Goal: Feedback & Contribution: Leave review/rating

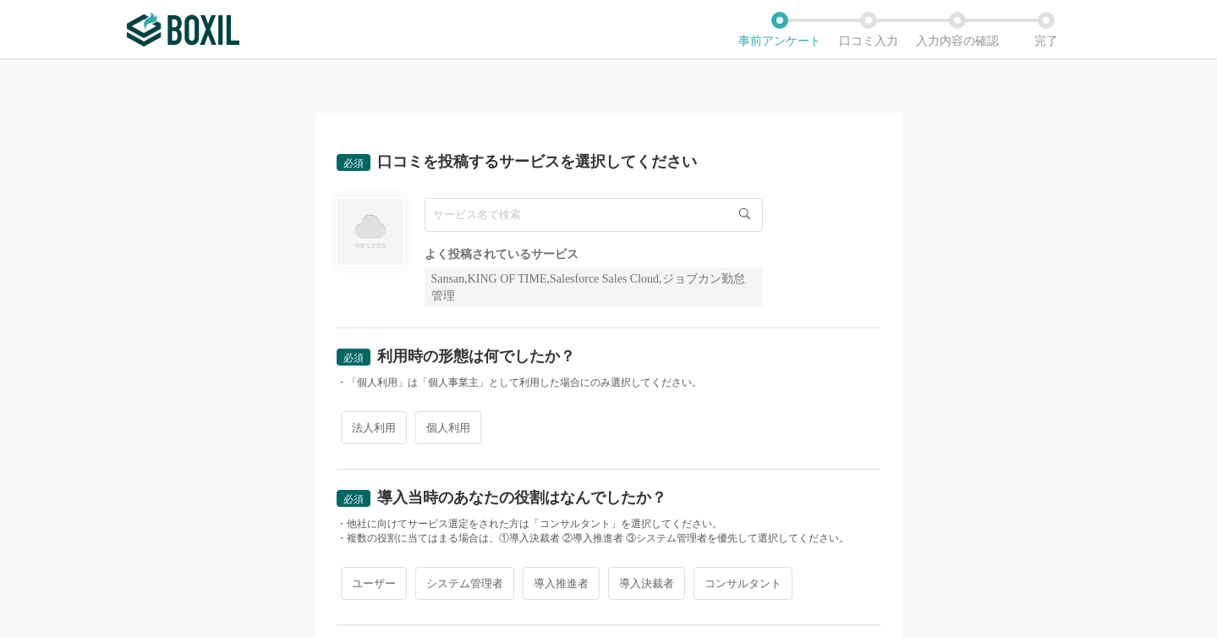
click at [502, 212] on input "text" at bounding box center [594, 215] width 338 height 34
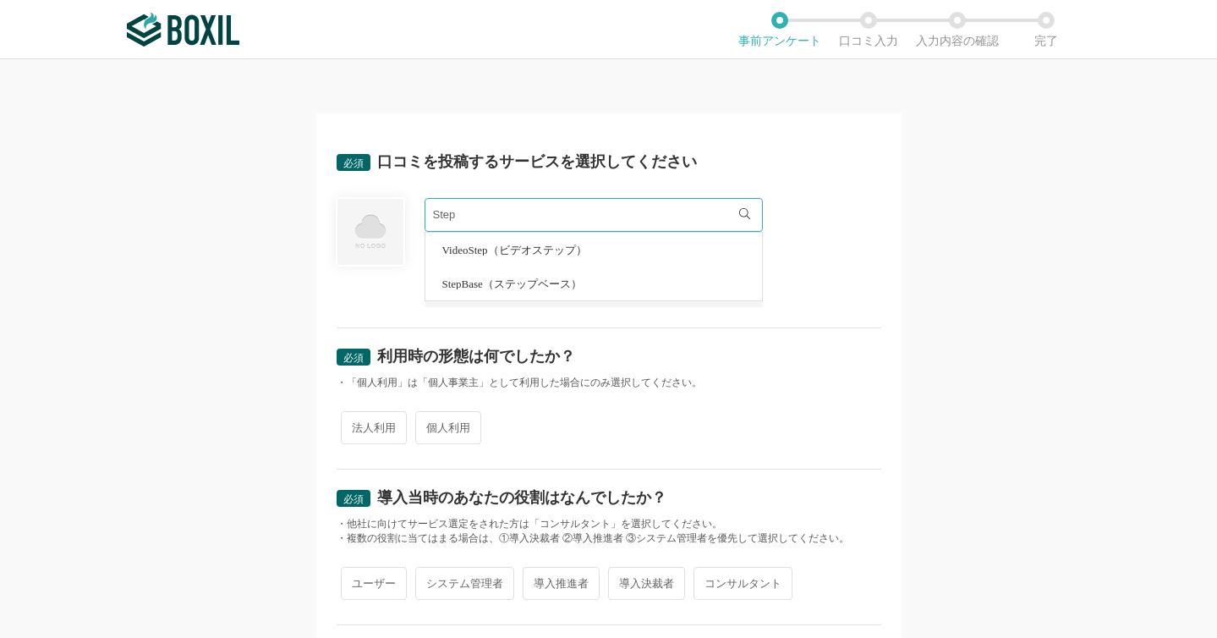
click at [502, 212] on input "Step" at bounding box center [594, 215] width 338 height 34
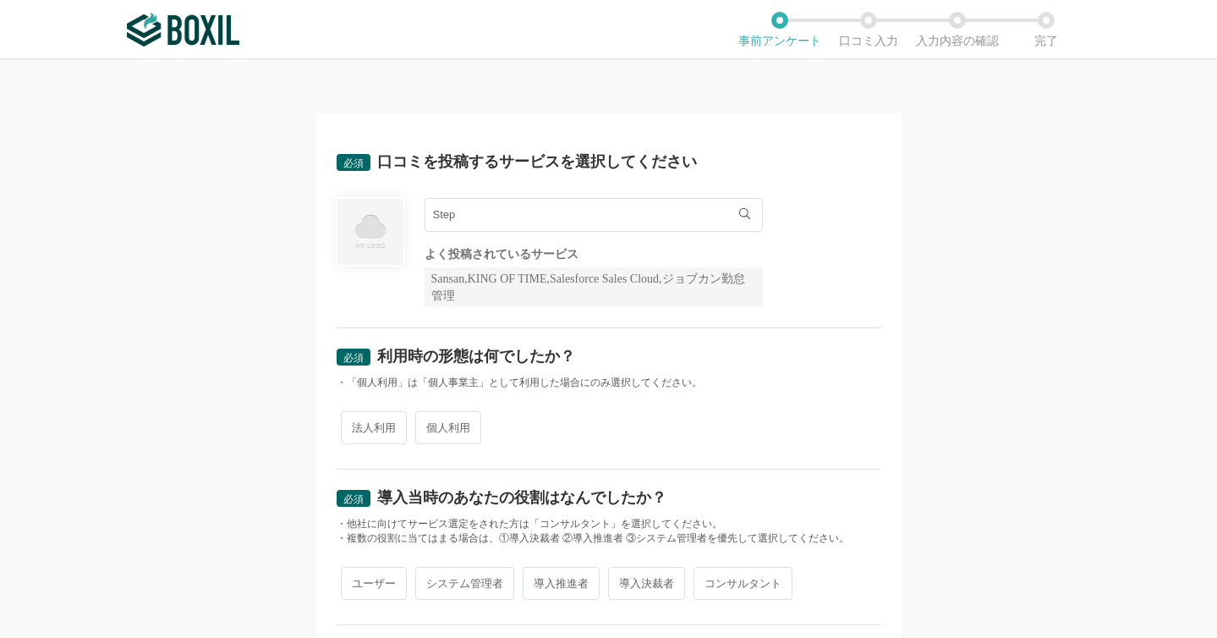
click at [502, 213] on input "Step" at bounding box center [594, 215] width 338 height 34
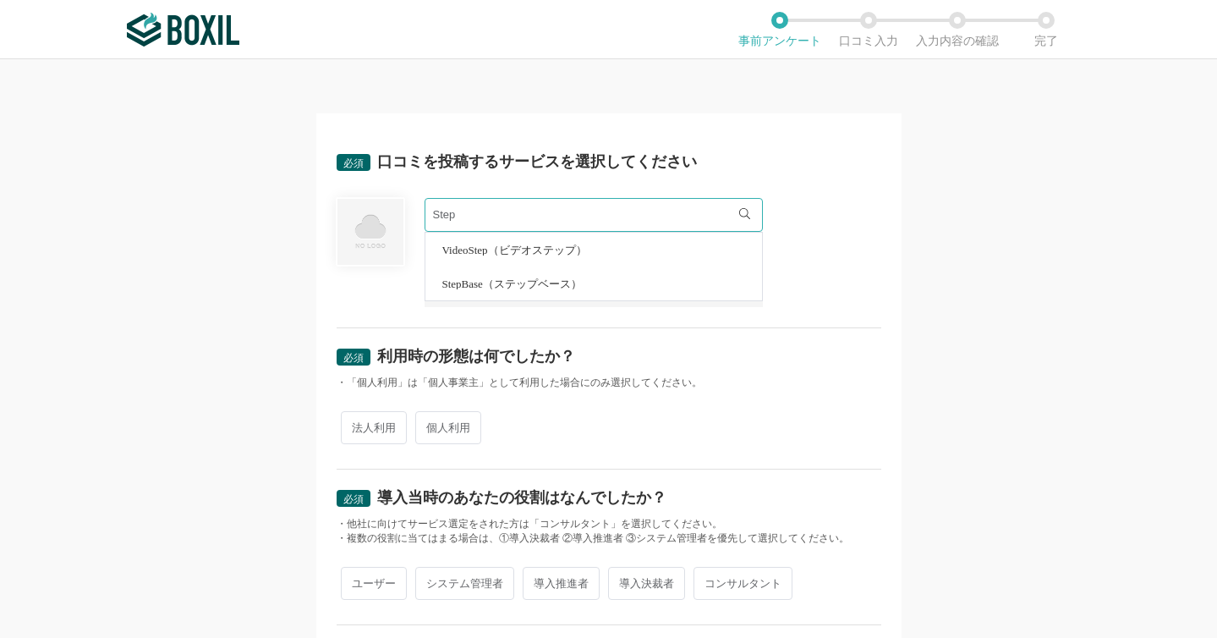
click at [504, 285] on span "StepBase（ステップベース）" at bounding box center [512, 283] width 140 height 11
type input "StepBase（ステップベース）"
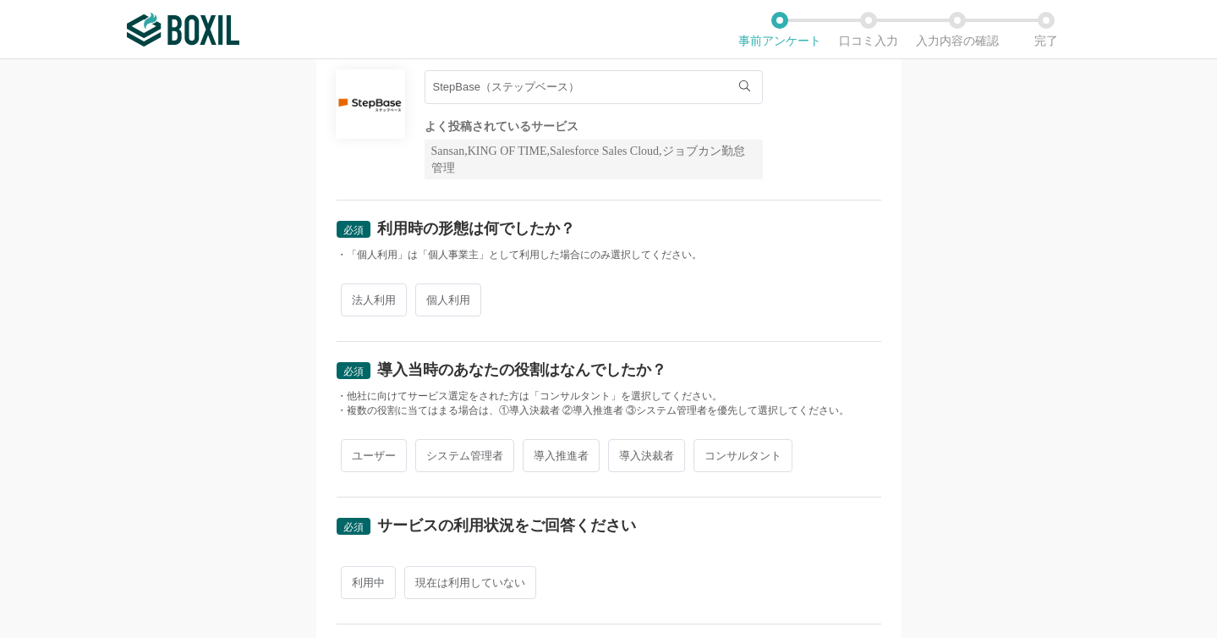
scroll to position [129, 0]
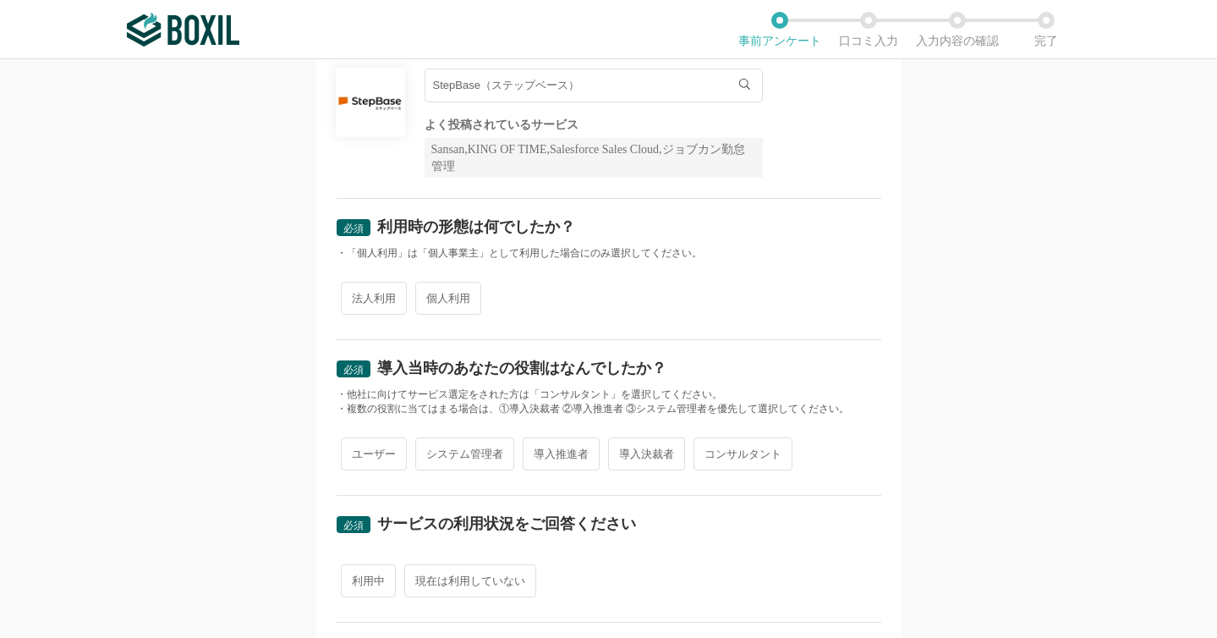
click at [366, 310] on span "法人利用" at bounding box center [374, 298] width 66 height 33
click at [356, 295] on input "法人利用" at bounding box center [350, 289] width 11 height 11
radio input "true"
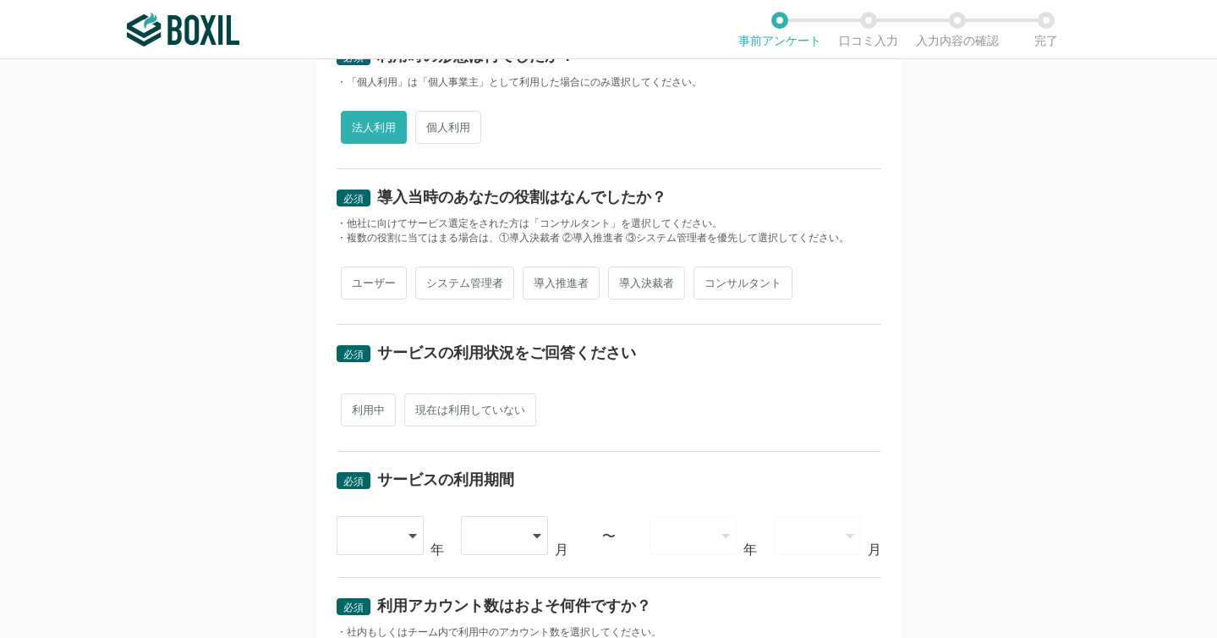
scroll to position [311, 0]
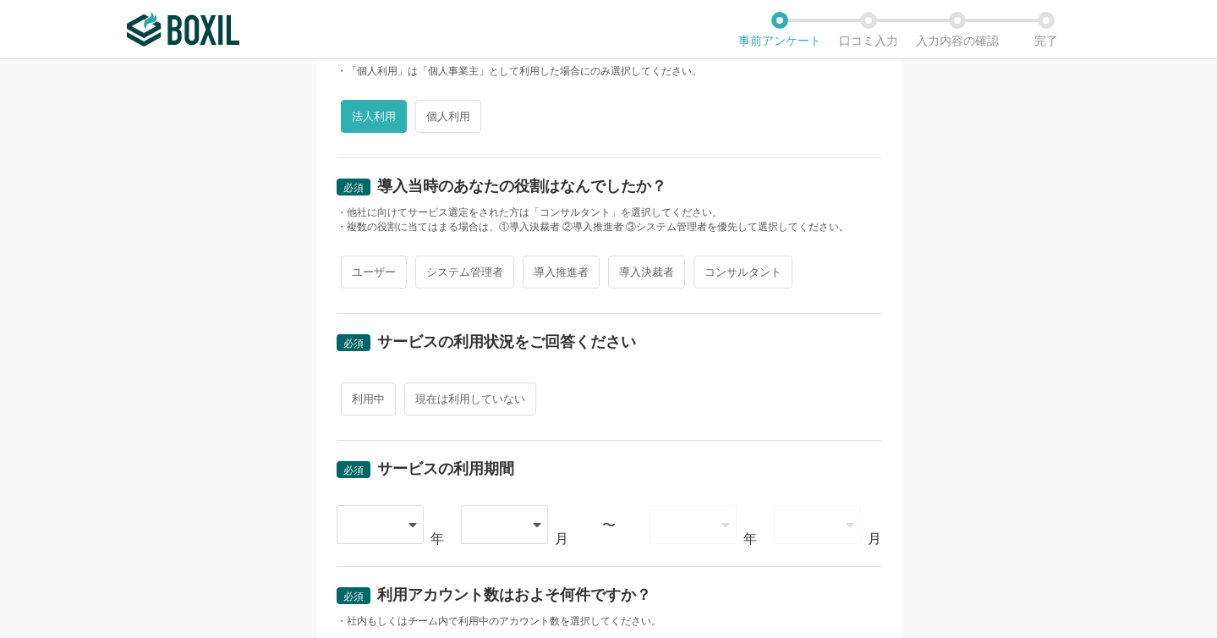
click at [366, 288] on span "ユーザー" at bounding box center [374, 271] width 66 height 33
click at [356, 269] on input "ユーザー" at bounding box center [350, 263] width 11 height 11
radio input "true"
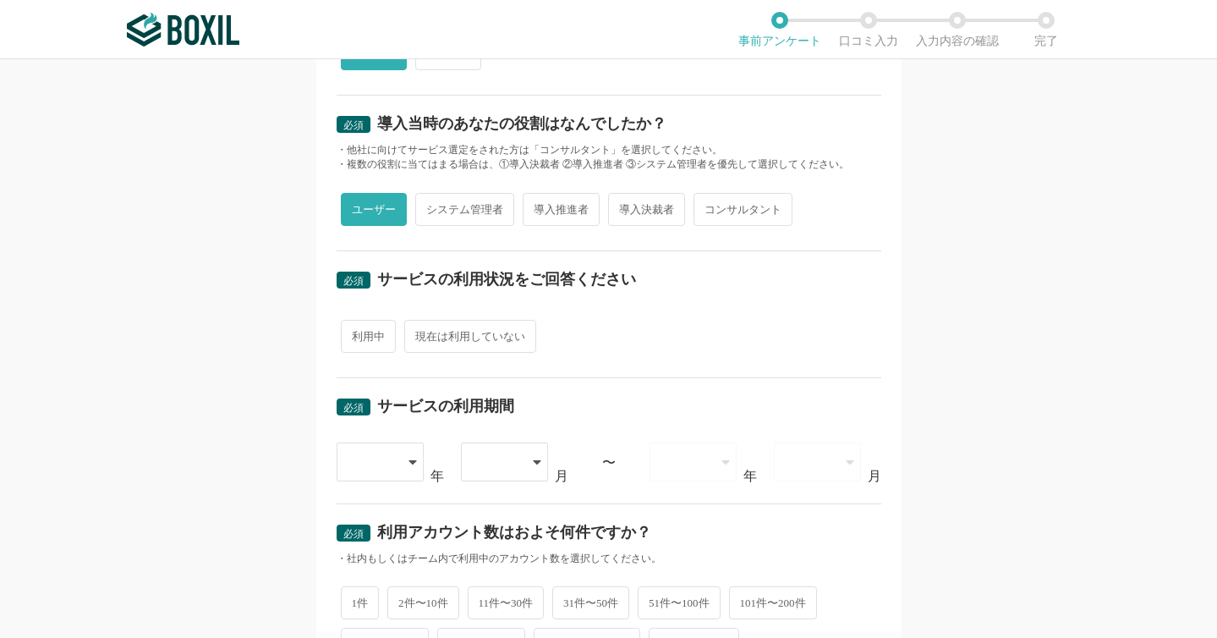
scroll to position [377, 0]
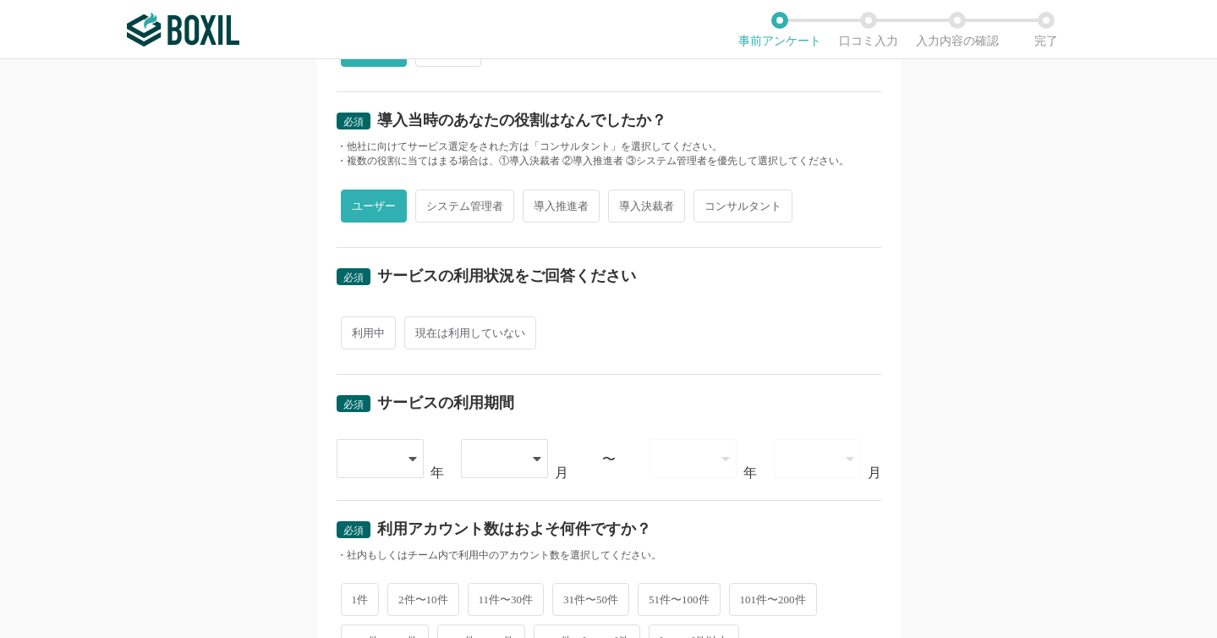
click at [352, 337] on span "利用中" at bounding box center [368, 332] width 55 height 33
click at [352, 330] on input "利用中" at bounding box center [350, 324] width 11 height 11
radio input "true"
click at [363, 458] on div at bounding box center [373, 458] width 50 height 37
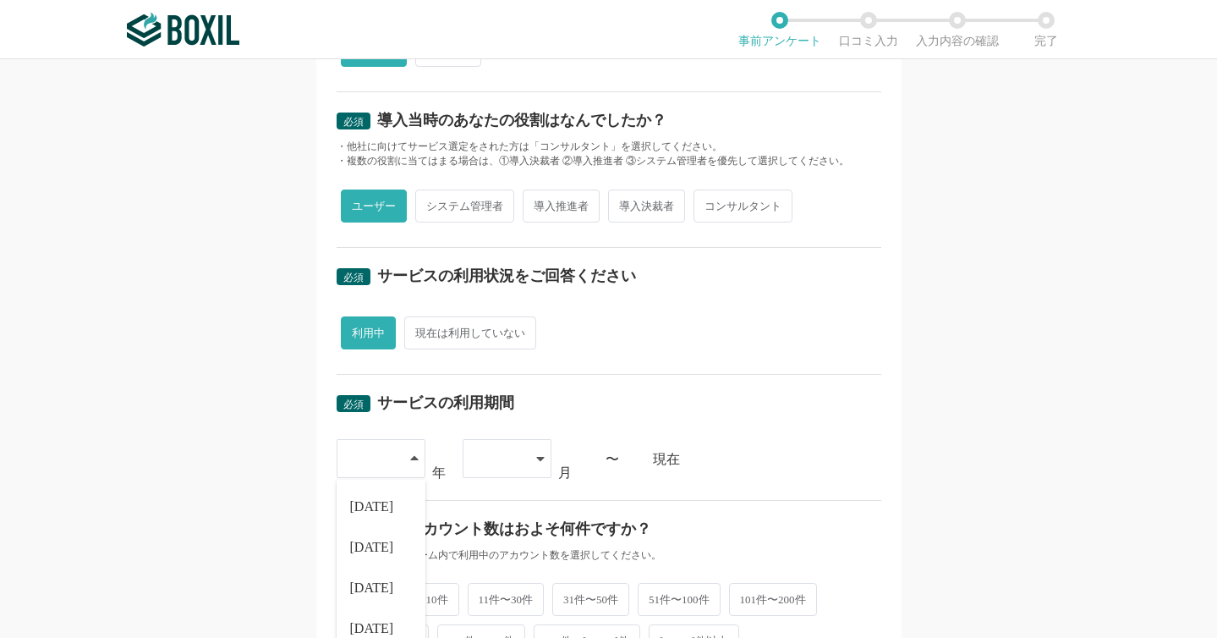
click at [308, 459] on div "必須 口コミを投稿するサービスを選択してください StepBase（ステップベース） StepBase（ステップベース） よく投稿されているサービス Sans…" at bounding box center [608, 348] width 1217 height 579
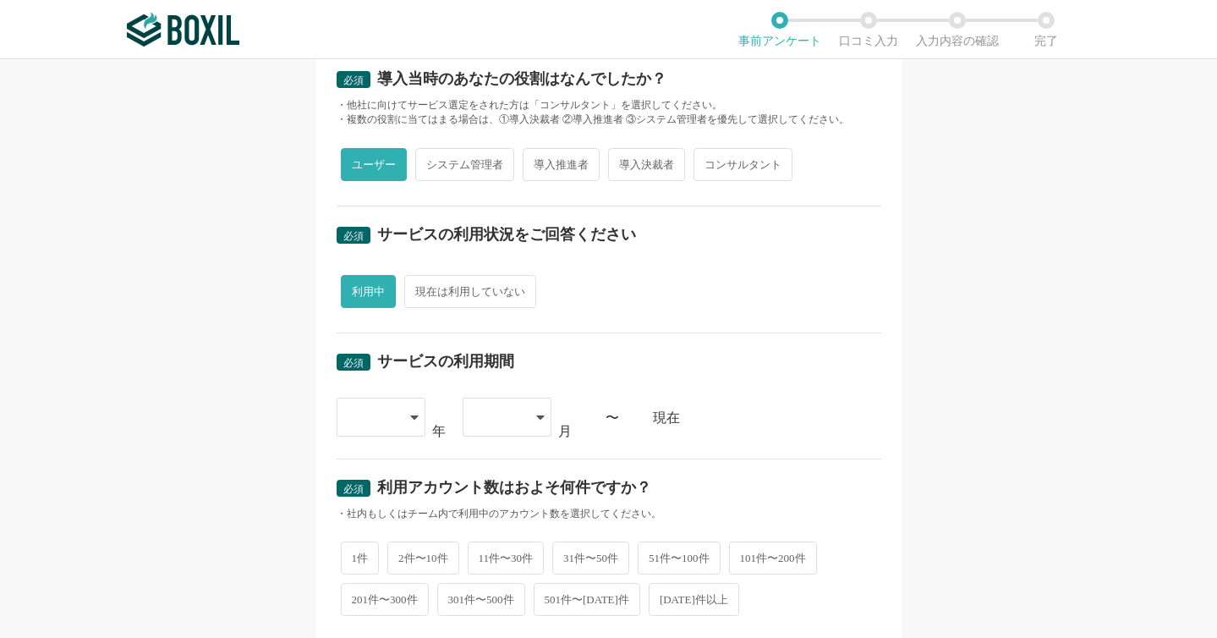
scroll to position [420, 0]
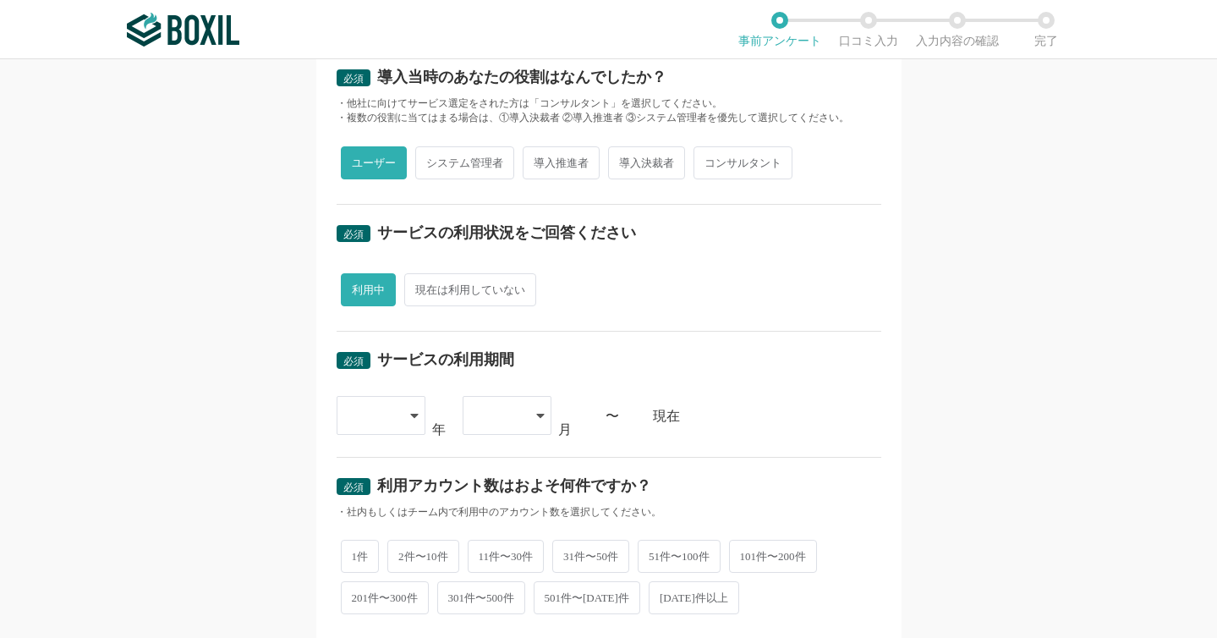
click at [414, 412] on icon at bounding box center [414, 416] width 8 height 14
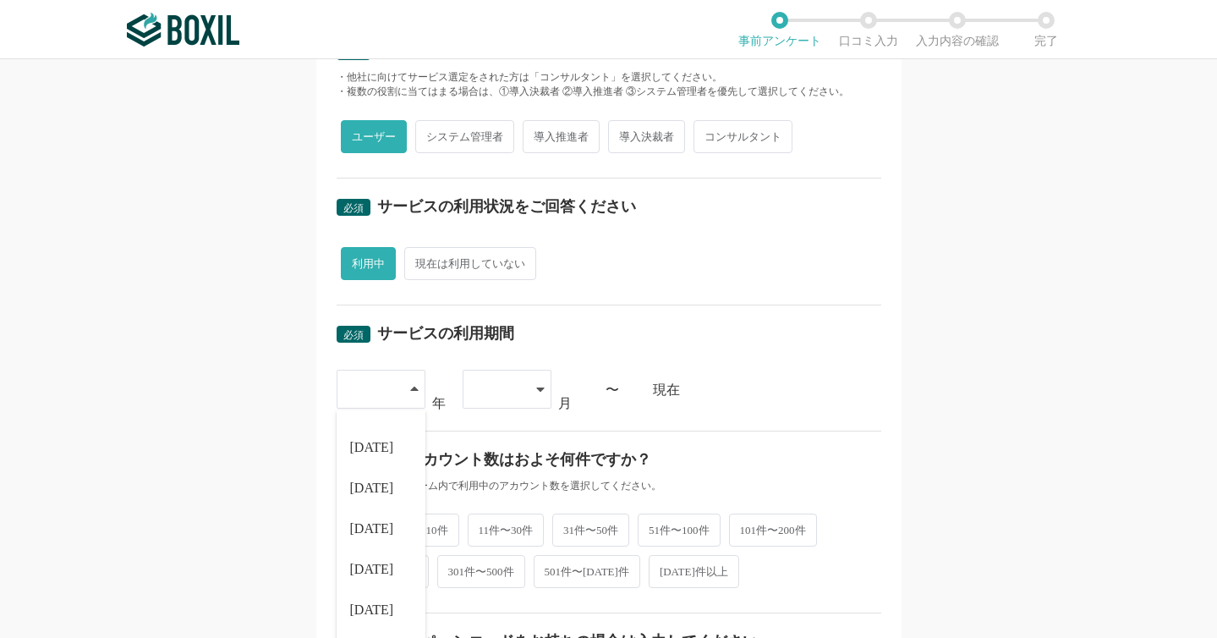
scroll to position [452, 0]
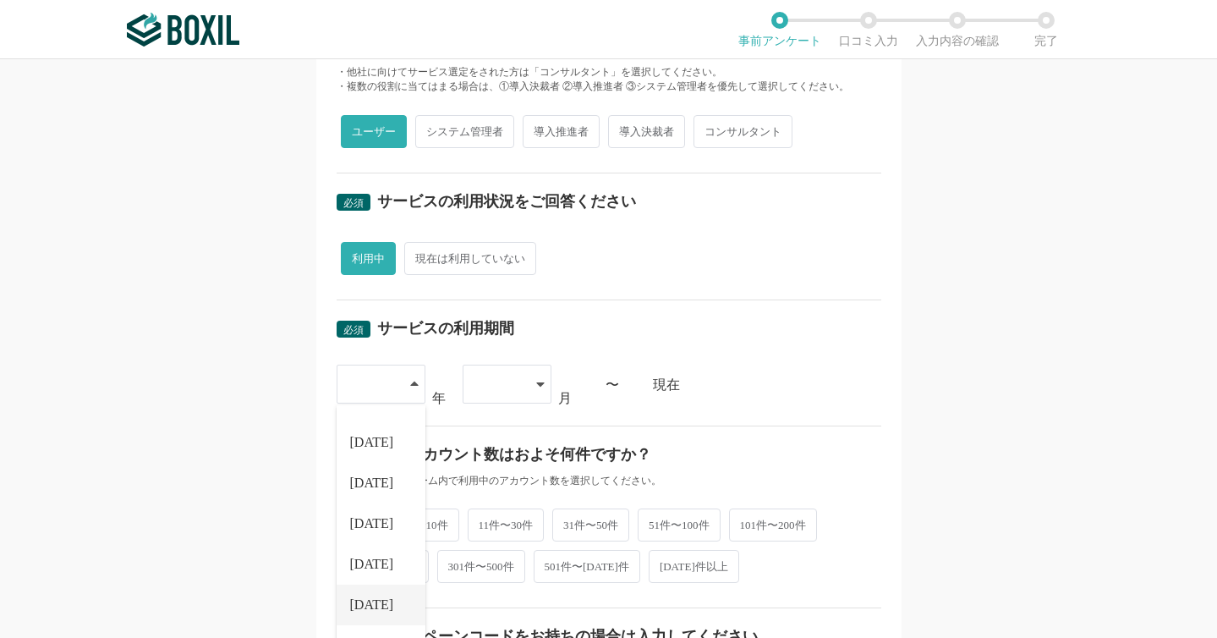
click at [377, 601] on span "[DATE]" at bounding box center [372, 605] width 44 height 14
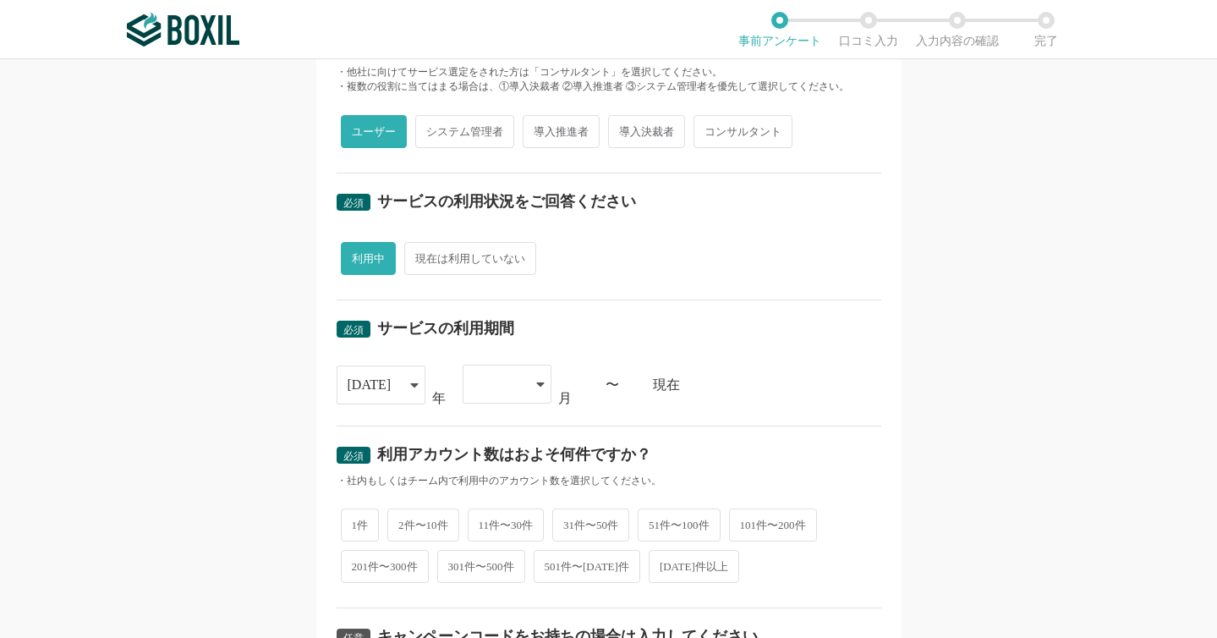
click at [513, 383] on div at bounding box center [499, 383] width 50 height 37
click at [490, 561] on span "10" at bounding box center [483, 564] width 14 height 14
click at [712, 388] on div "現在" at bounding box center [767, 384] width 228 height 14
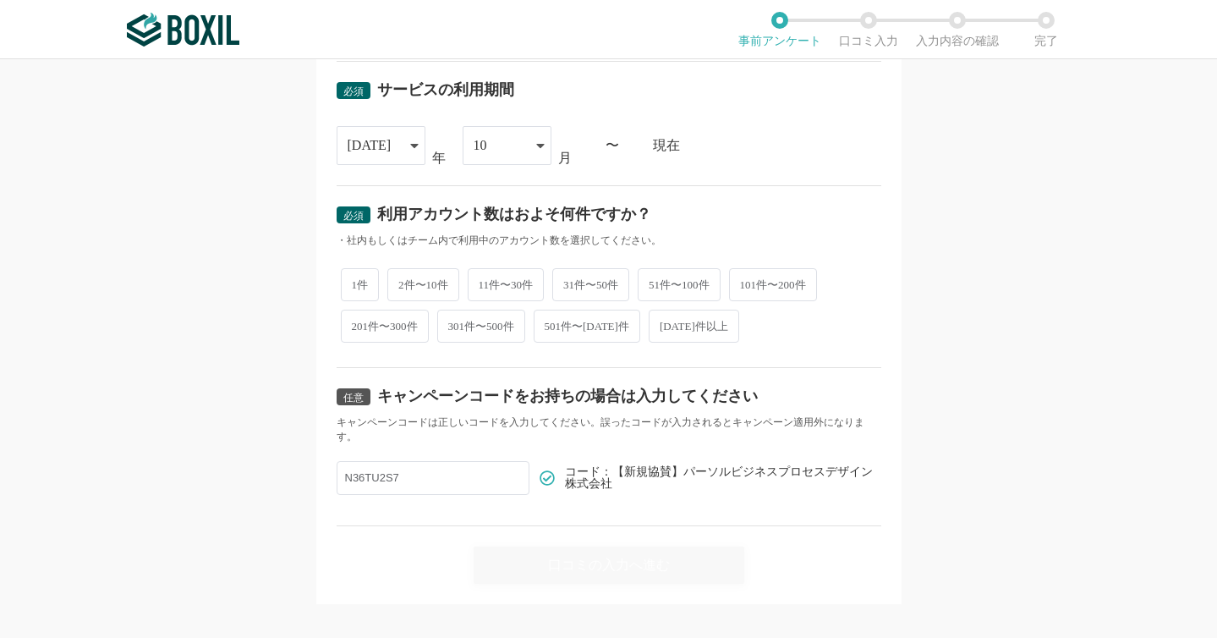
scroll to position [696, 0]
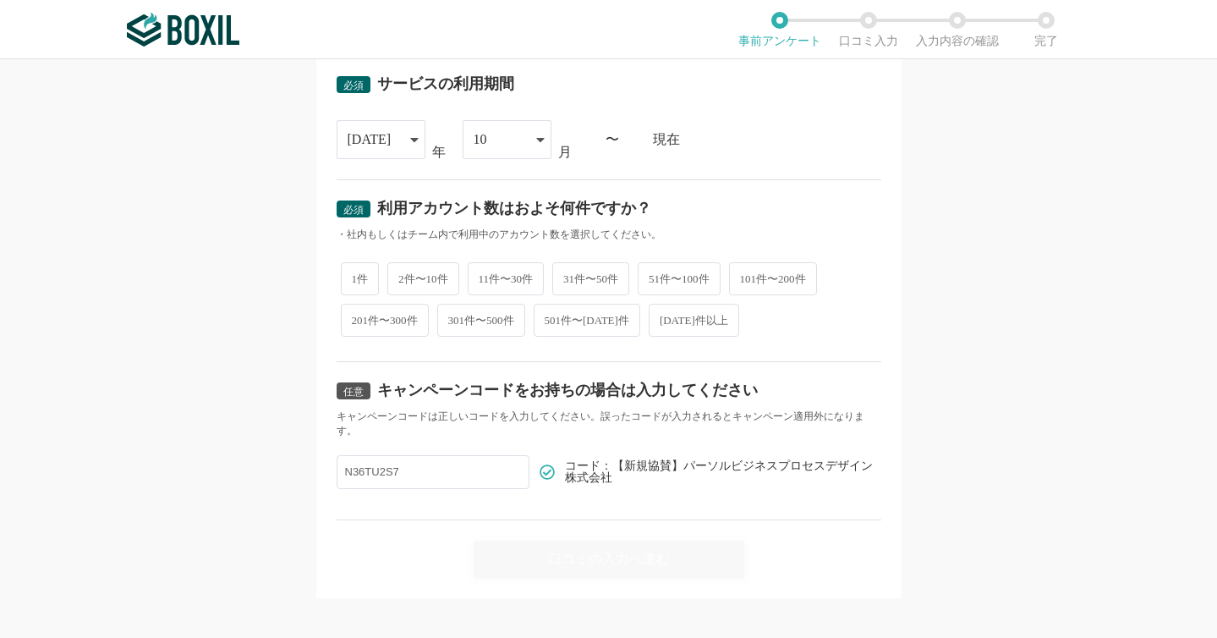
click at [365, 273] on span "1件" at bounding box center [360, 278] width 39 height 33
click at [356, 273] on input "1件" at bounding box center [350, 270] width 11 height 11
radio input "true"
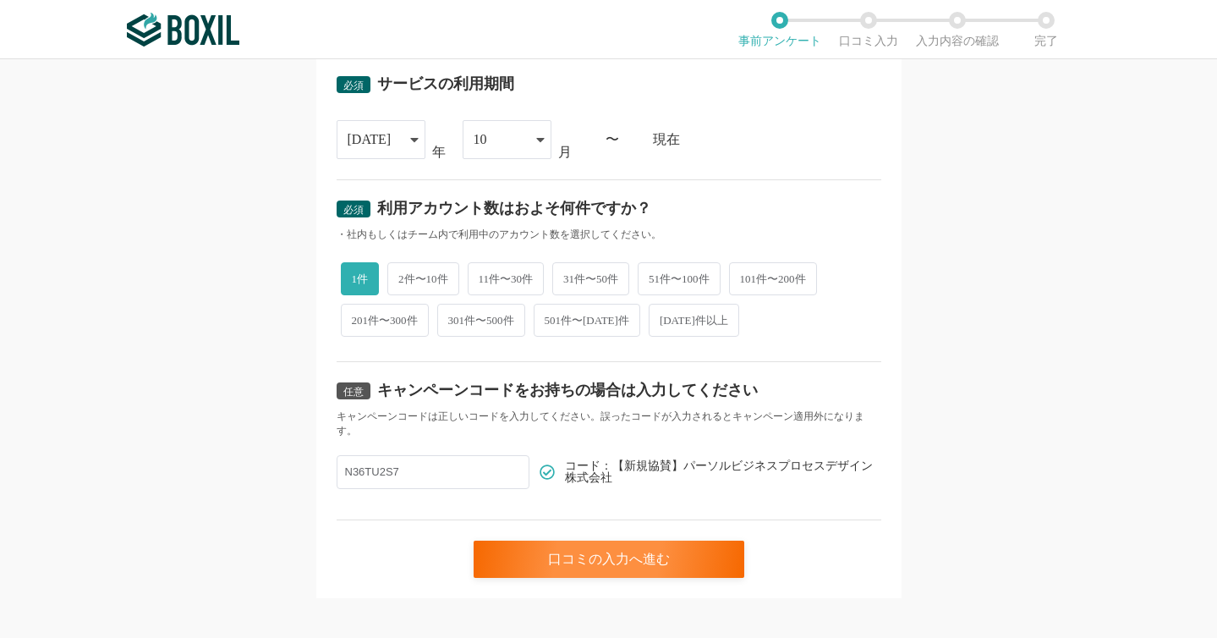
click at [308, 285] on div "必須 口コミを投稿するサービスを選択してください StepBase（ステップベース） StepBase（ステップベース） よく投稿されているサービス Sans…" at bounding box center [608, 348] width 1217 height 579
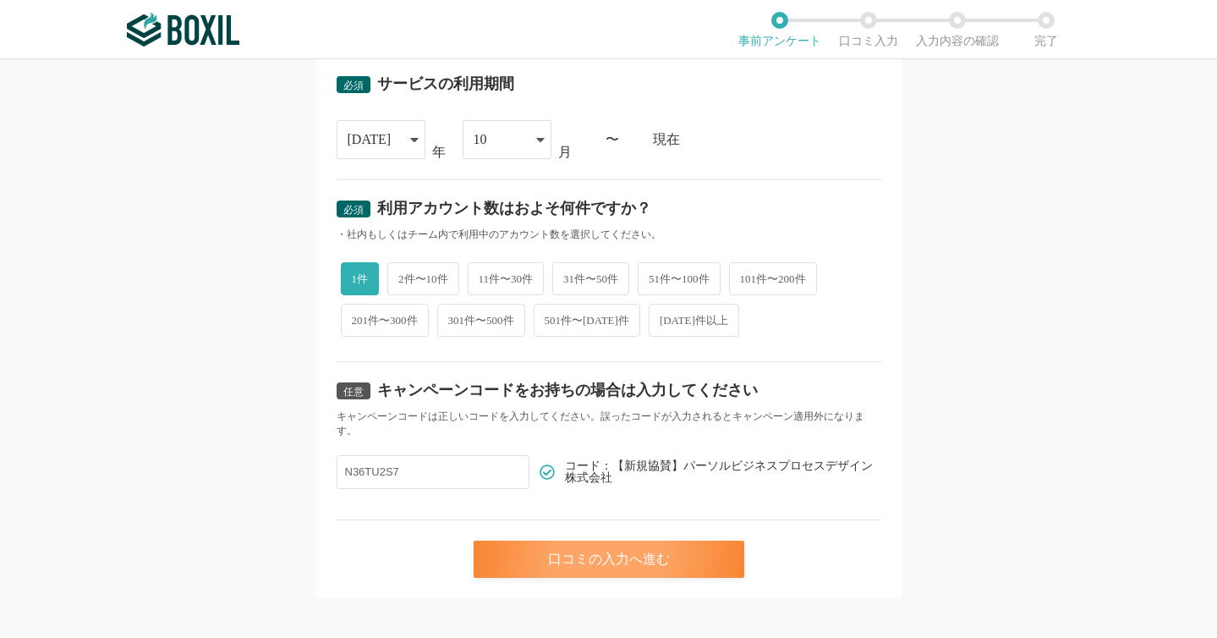
click at [558, 546] on div "口コミの入力へ進む" at bounding box center [609, 559] width 271 height 37
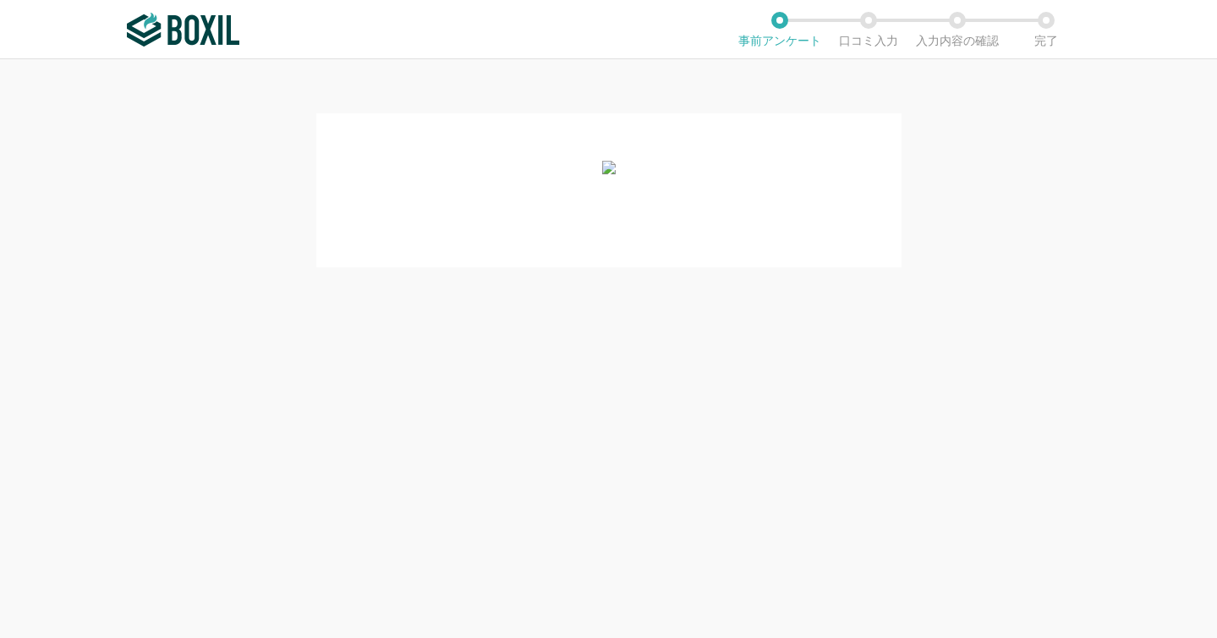
click at [558, 546] on div at bounding box center [608, 348] width 1217 height 579
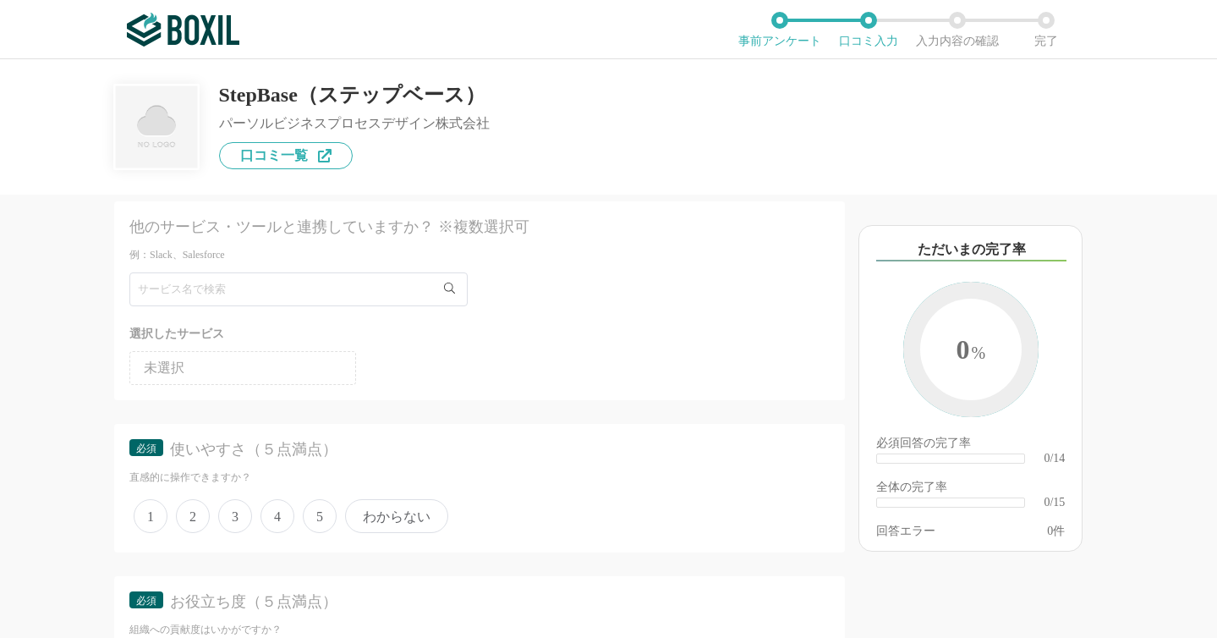
scroll to position [28, 0]
click at [80, 304] on div "他のサービス・ツールと連携していますか？ ※複数選択可 例：Slack、Salesforce 選択したサービス 未選択 必須 使いやすさ（５点満点） 直感的に…" at bounding box center [422, 416] width 845 height 443
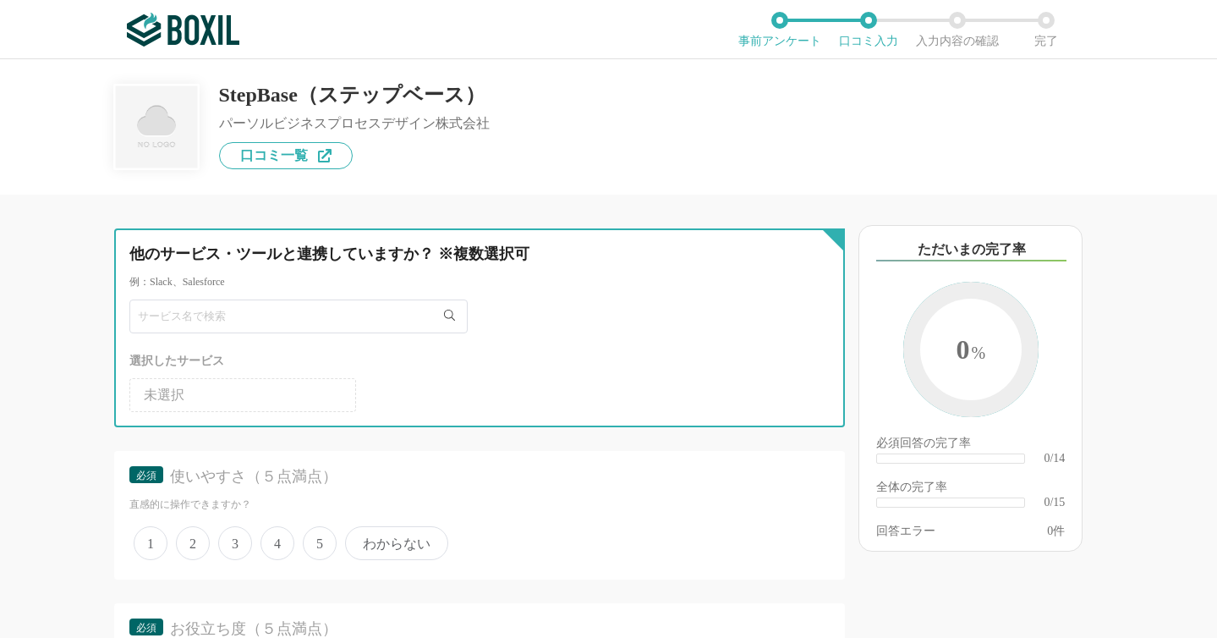
click at [248, 314] on input "text" at bounding box center [298, 316] width 338 height 34
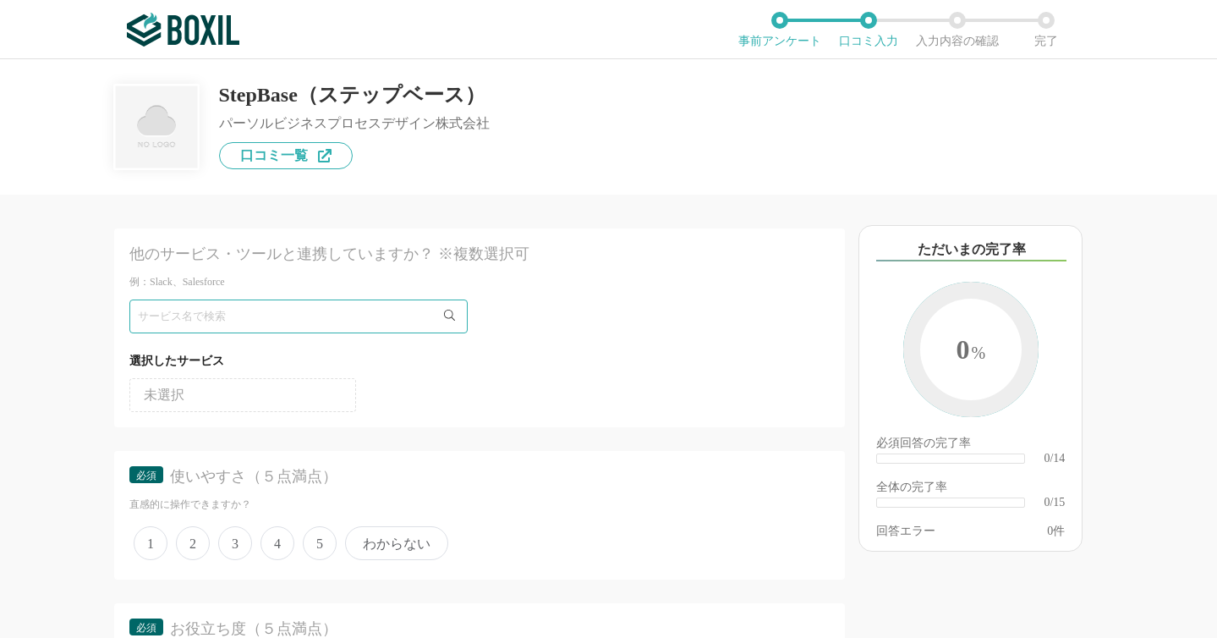
click at [148, 393] on span "未選択" at bounding box center [164, 395] width 41 height 14
click at [330, 357] on div "選択したサービス" at bounding box center [479, 360] width 700 height 21
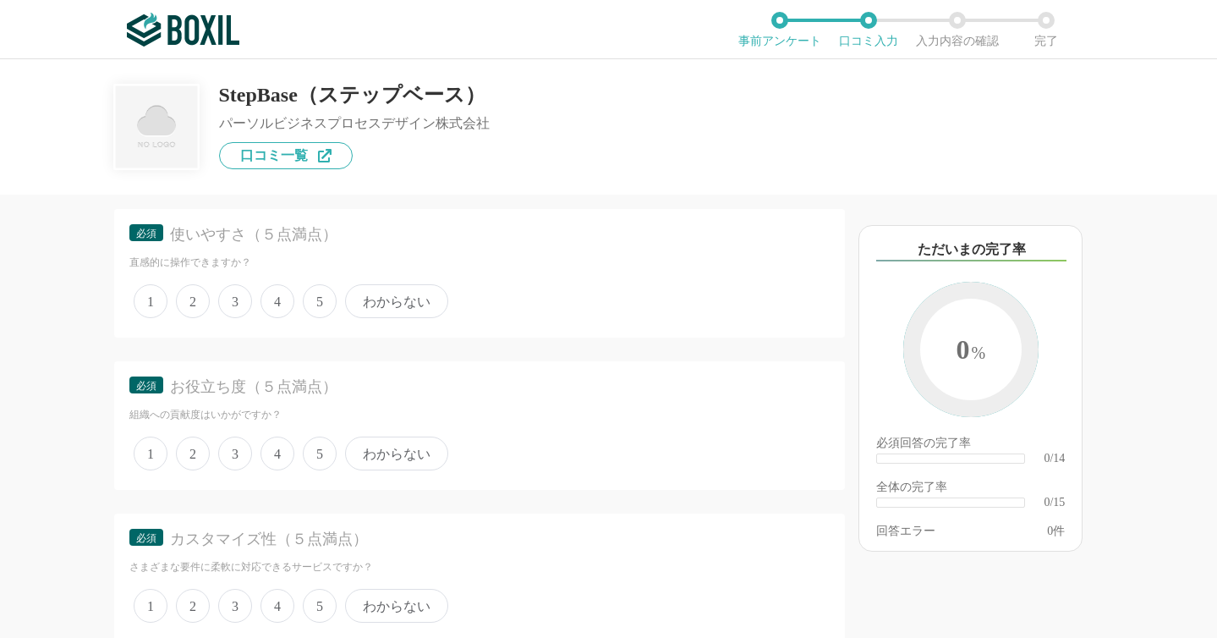
scroll to position [239, 0]
click at [321, 308] on span "5" at bounding box center [320, 305] width 34 height 34
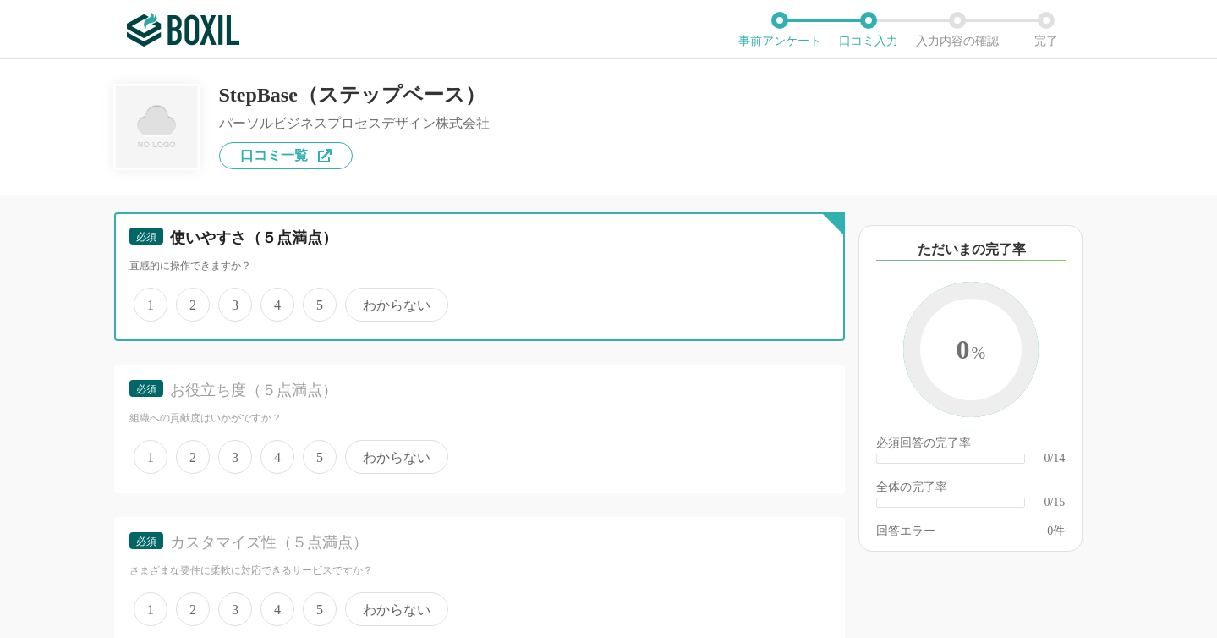
click at [318, 301] on input "5" at bounding box center [312, 295] width 11 height 11
radio input "true"
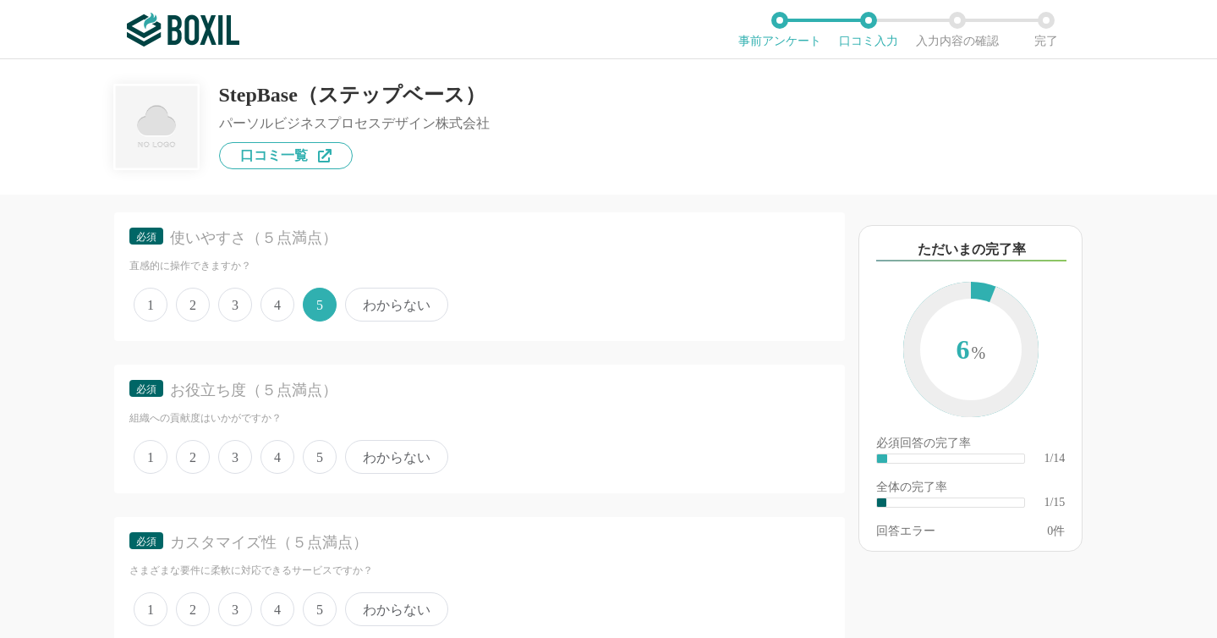
click at [317, 457] on span "5" at bounding box center [320, 457] width 34 height 34
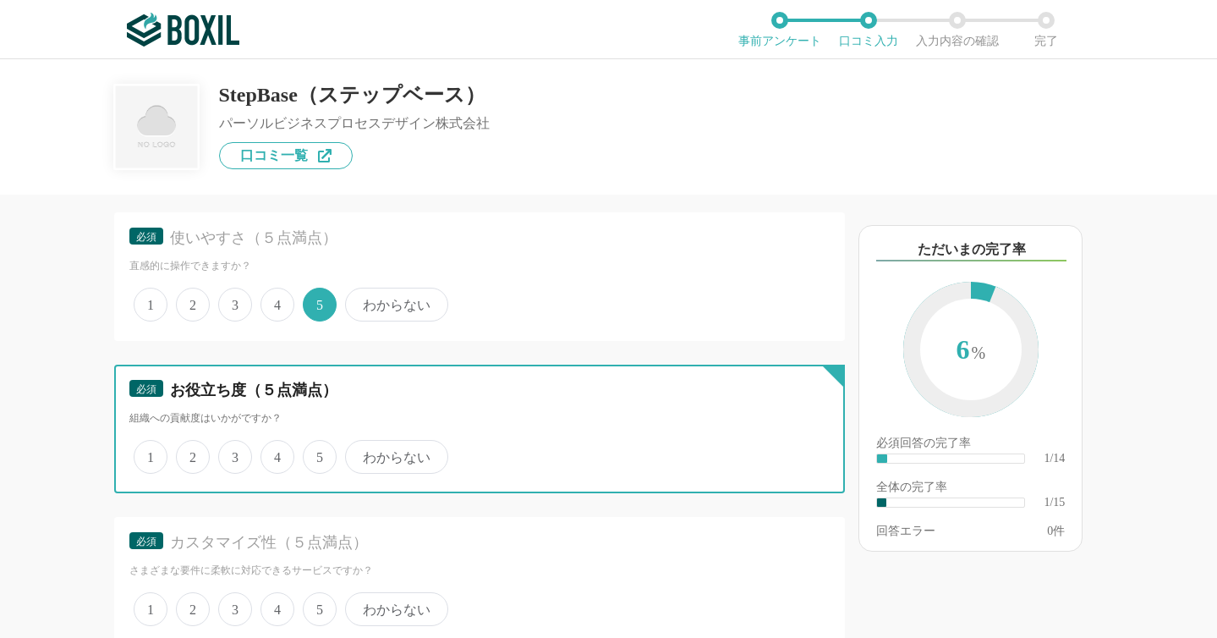
click at [317, 453] on input "5" at bounding box center [312, 447] width 11 height 11
radio input "true"
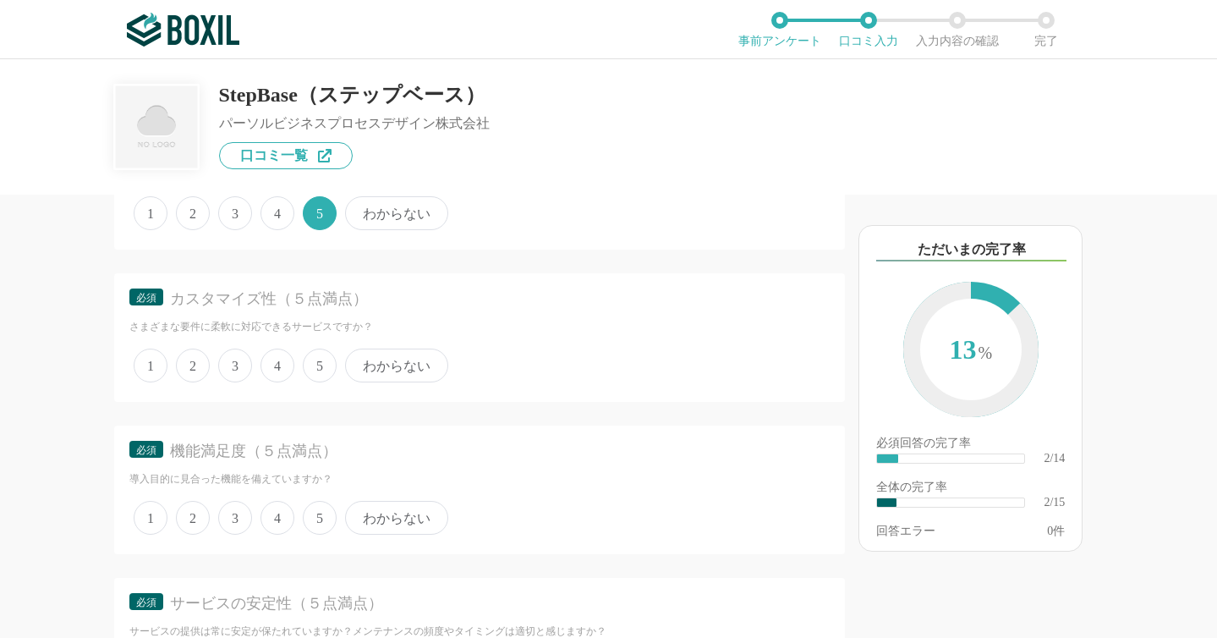
click at [322, 368] on span "5" at bounding box center [320, 366] width 34 height 34
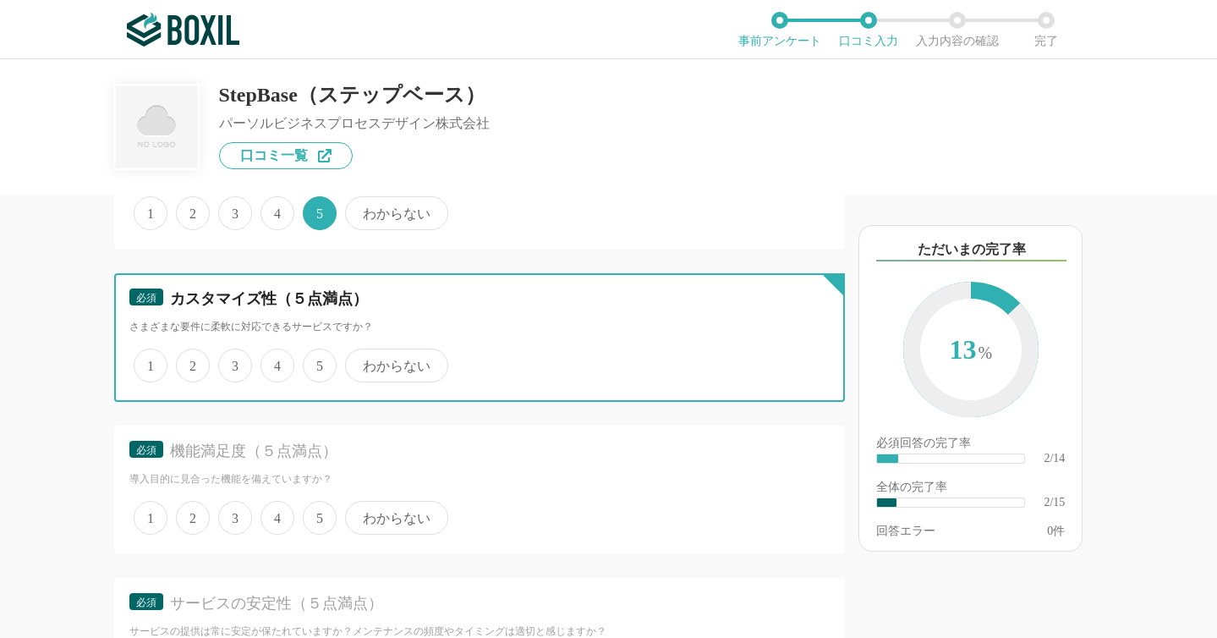
click at [318, 362] on input "5" at bounding box center [312, 356] width 11 height 11
radio input "true"
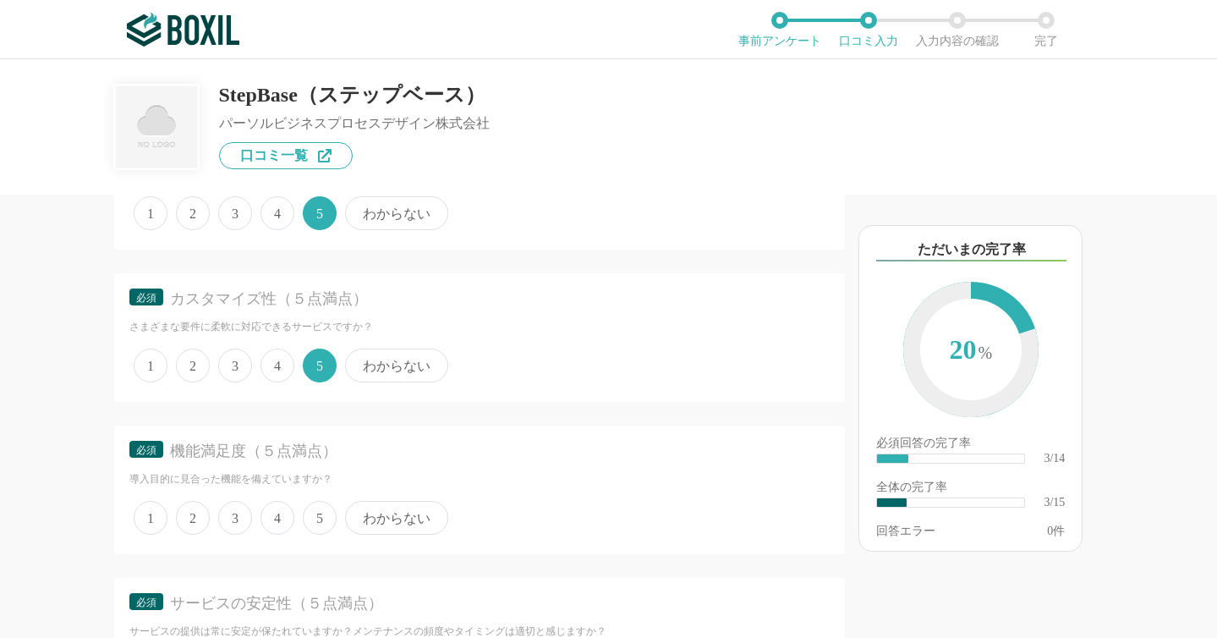
click at [317, 513] on span "5" at bounding box center [320, 518] width 34 height 34
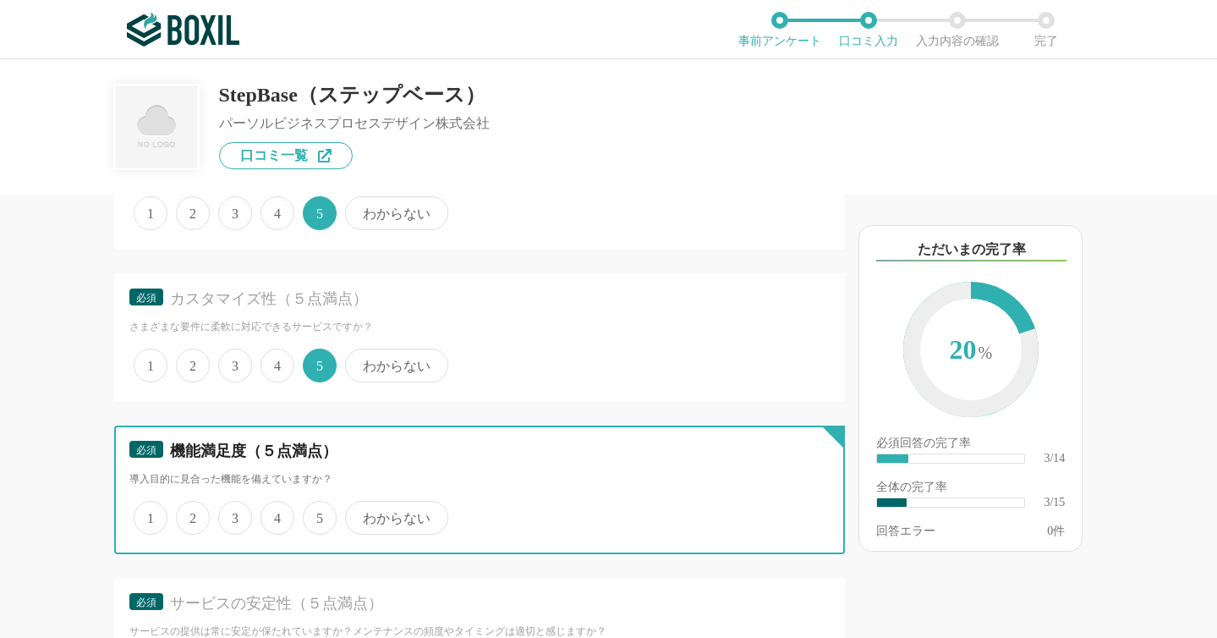
click at [317, 513] on input "5" at bounding box center [312, 508] width 11 height 11
radio input "true"
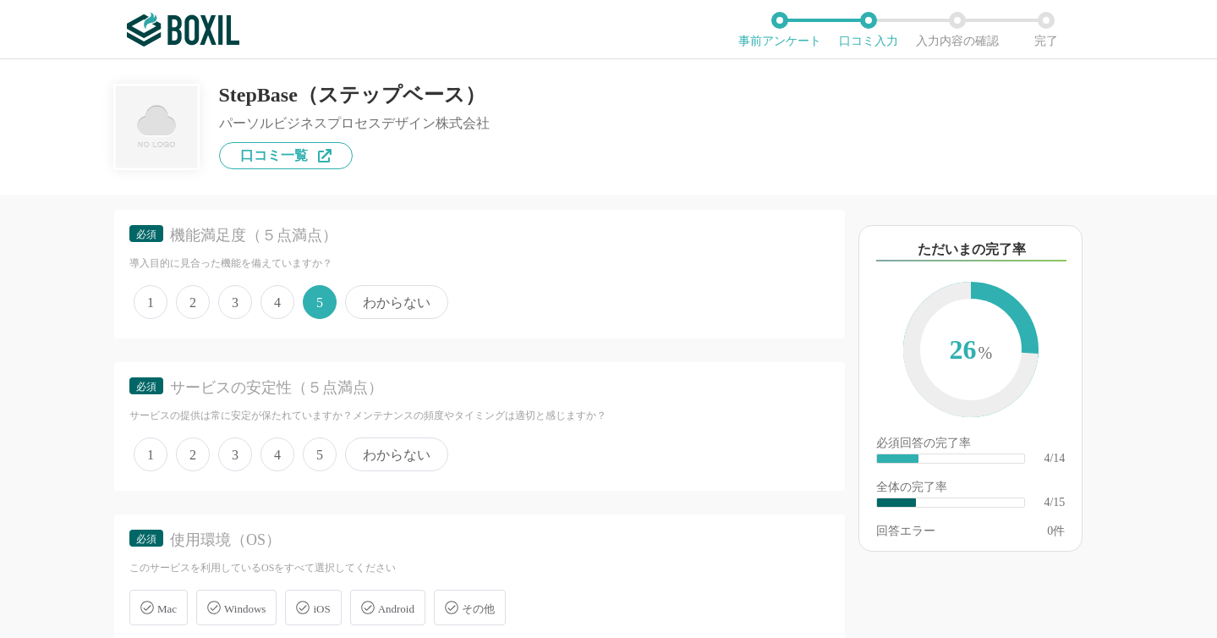
click at [322, 458] on span "5" at bounding box center [320, 454] width 34 height 34
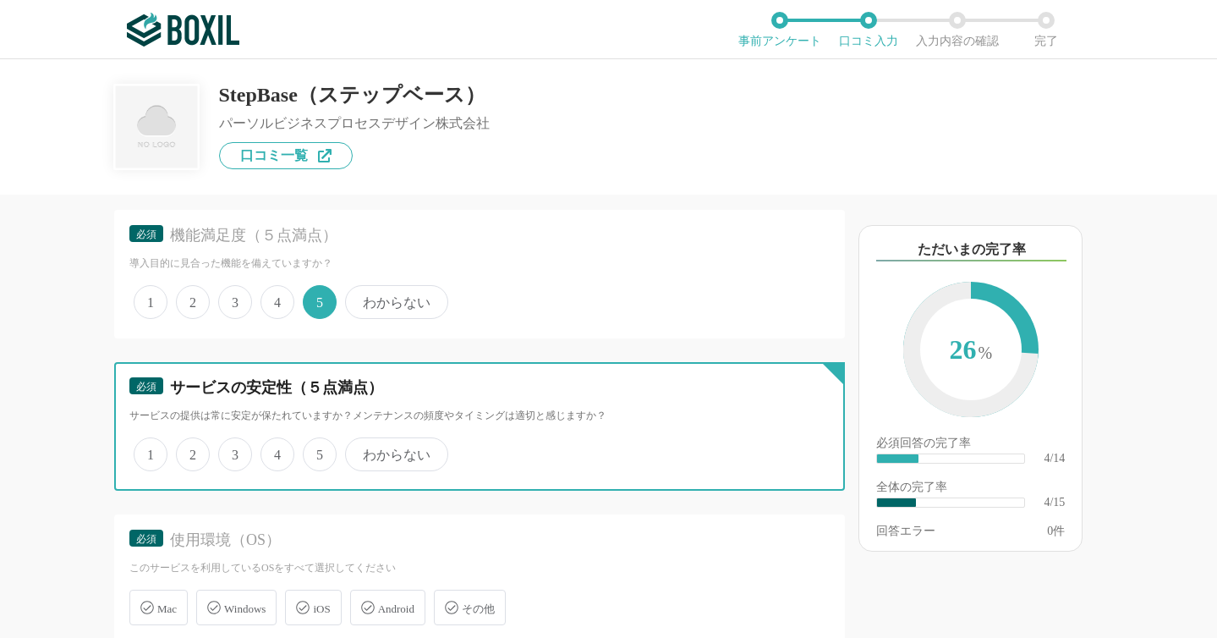
click at [318, 451] on input "5" at bounding box center [312, 445] width 11 height 11
radio input "true"
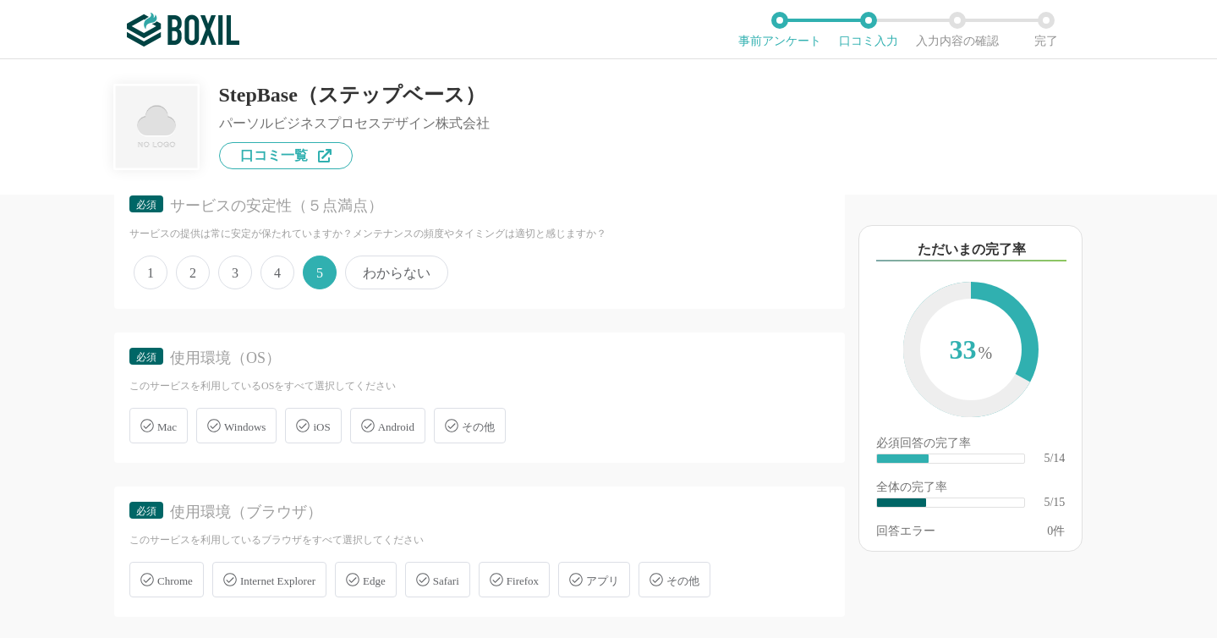
click at [172, 417] on div "Mac" at bounding box center [158, 426] width 58 height 36
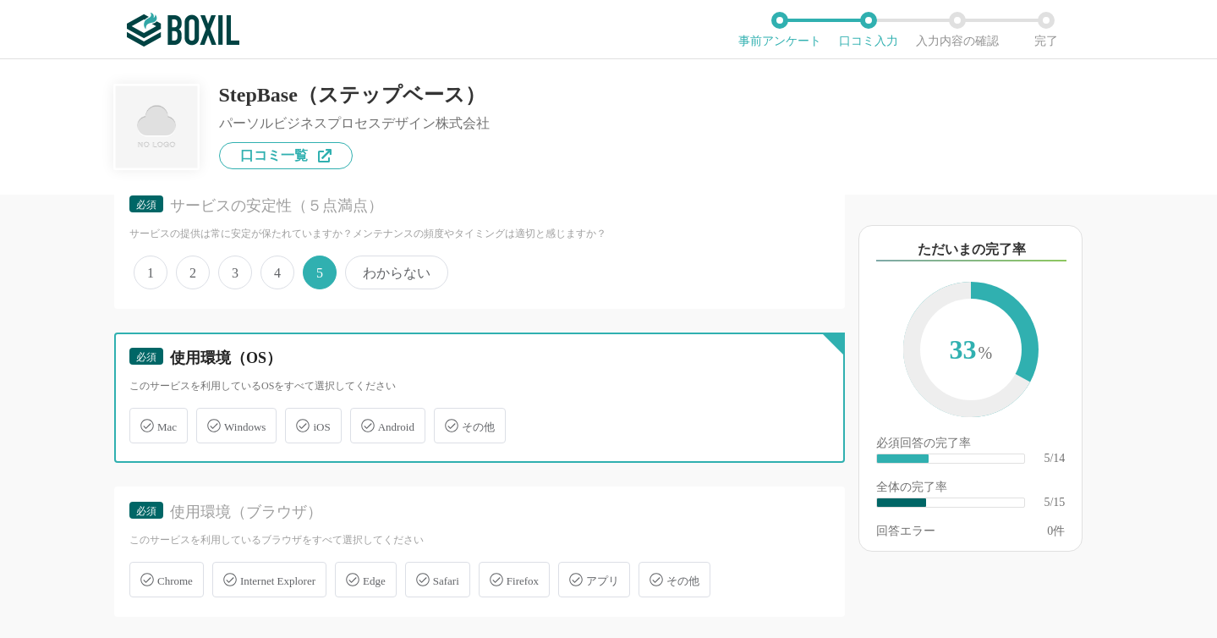
click at [144, 417] on input "Mac" at bounding box center [138, 415] width 11 height 11
checkbox input "true"
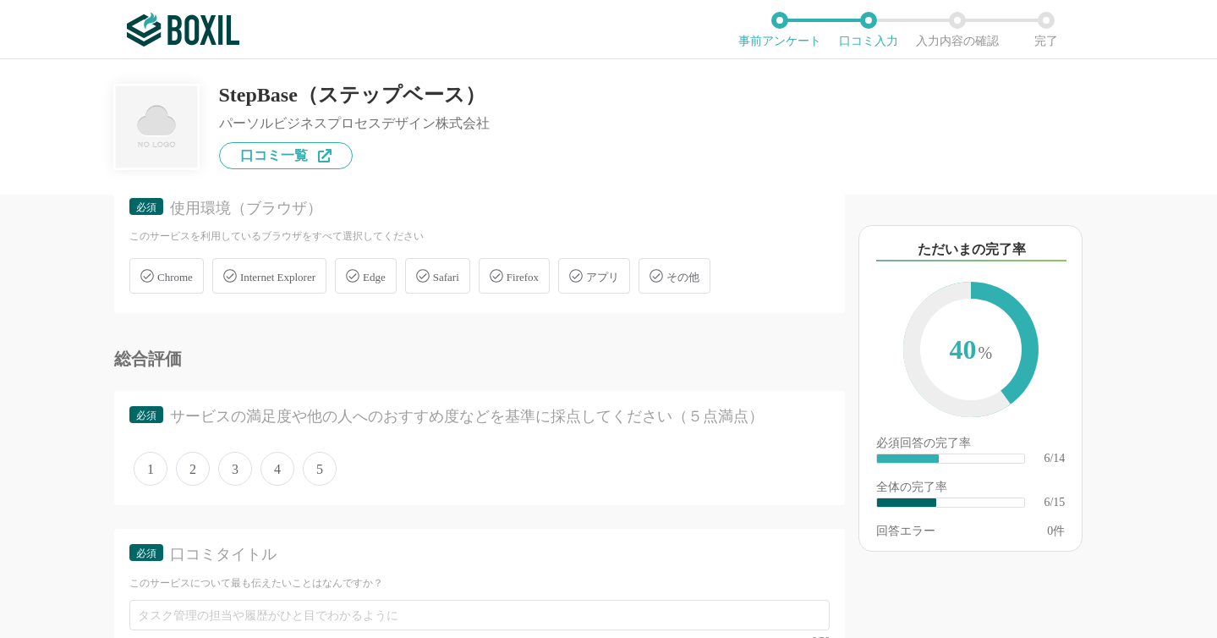
scroll to position [1174, 0]
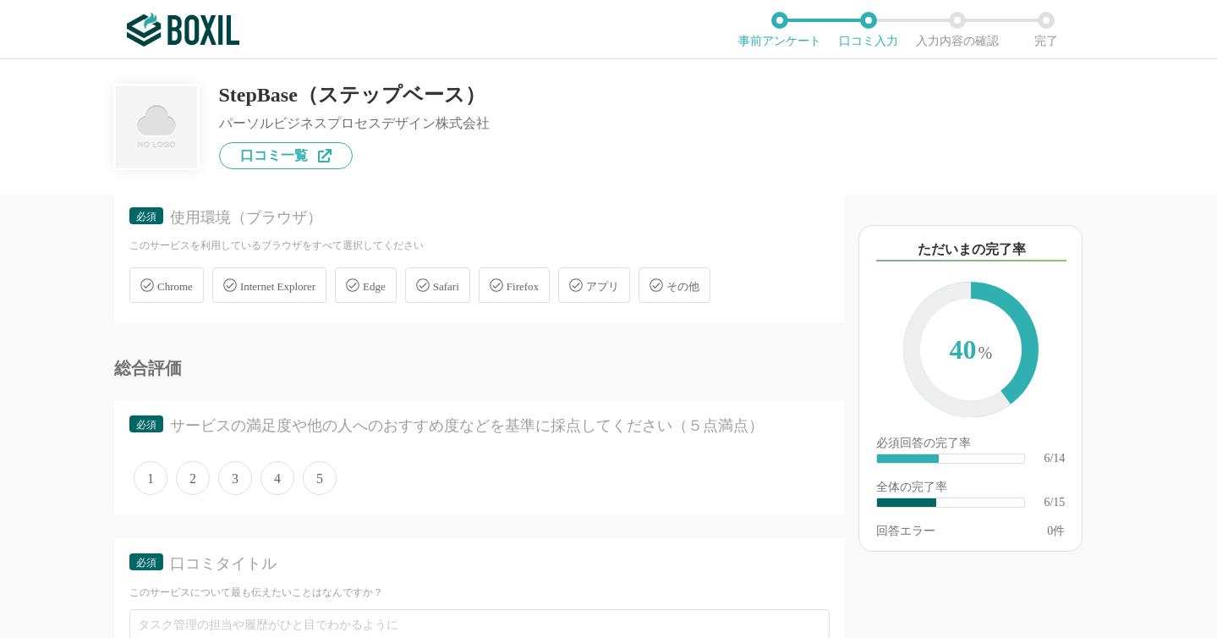
click at [177, 276] on div "Chrome" at bounding box center [166, 285] width 74 height 36
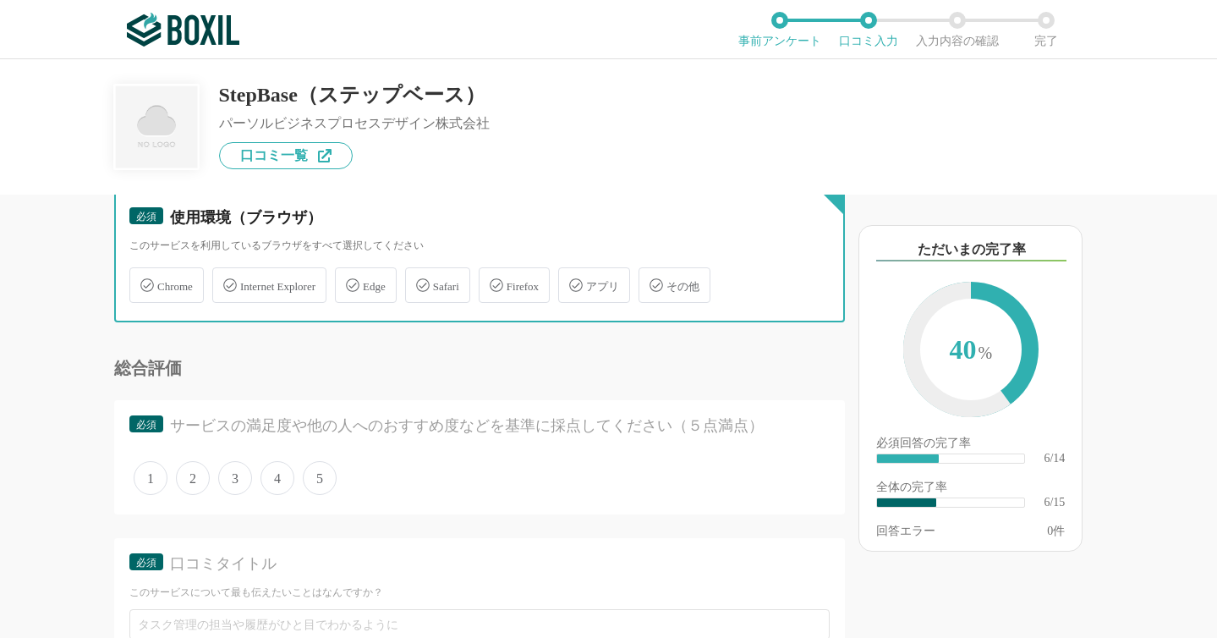
click at [144, 276] on input "Chrome" at bounding box center [138, 275] width 11 height 11
checkbox input "true"
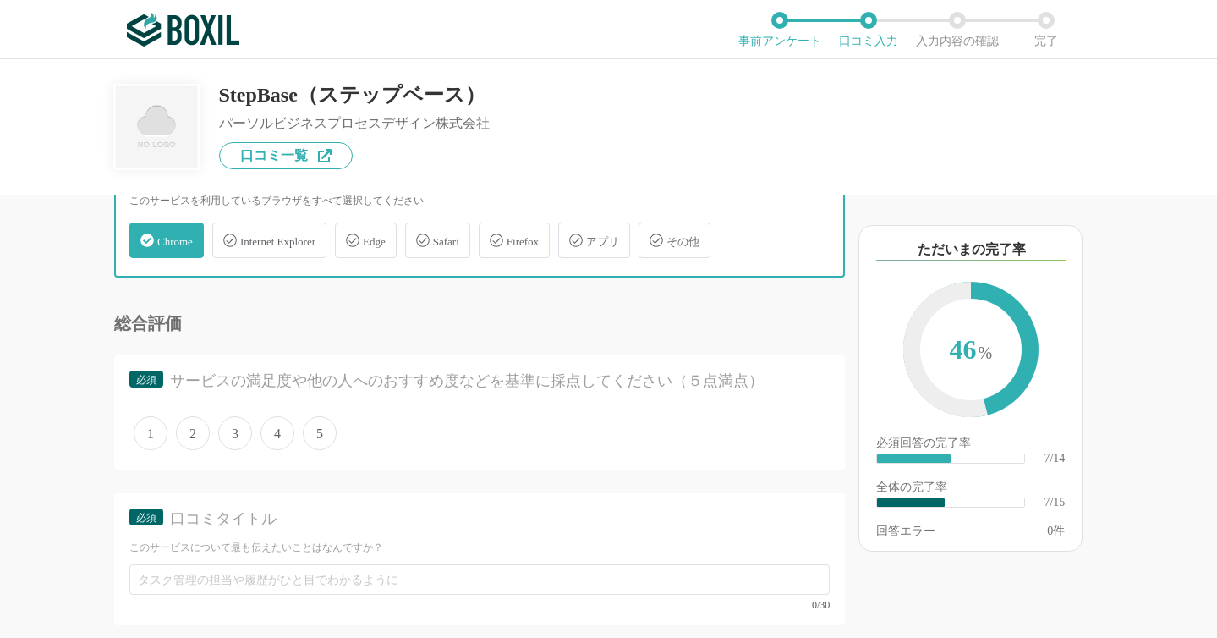
scroll to position [1221, 0]
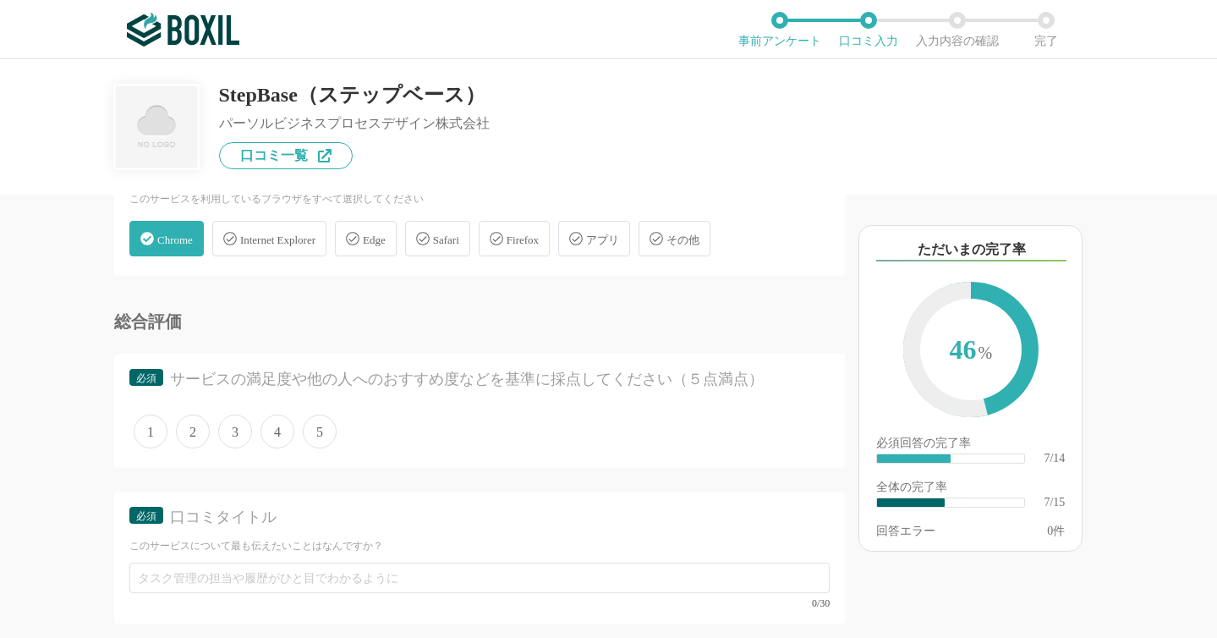
click at [322, 438] on span "5" at bounding box center [320, 432] width 34 height 34
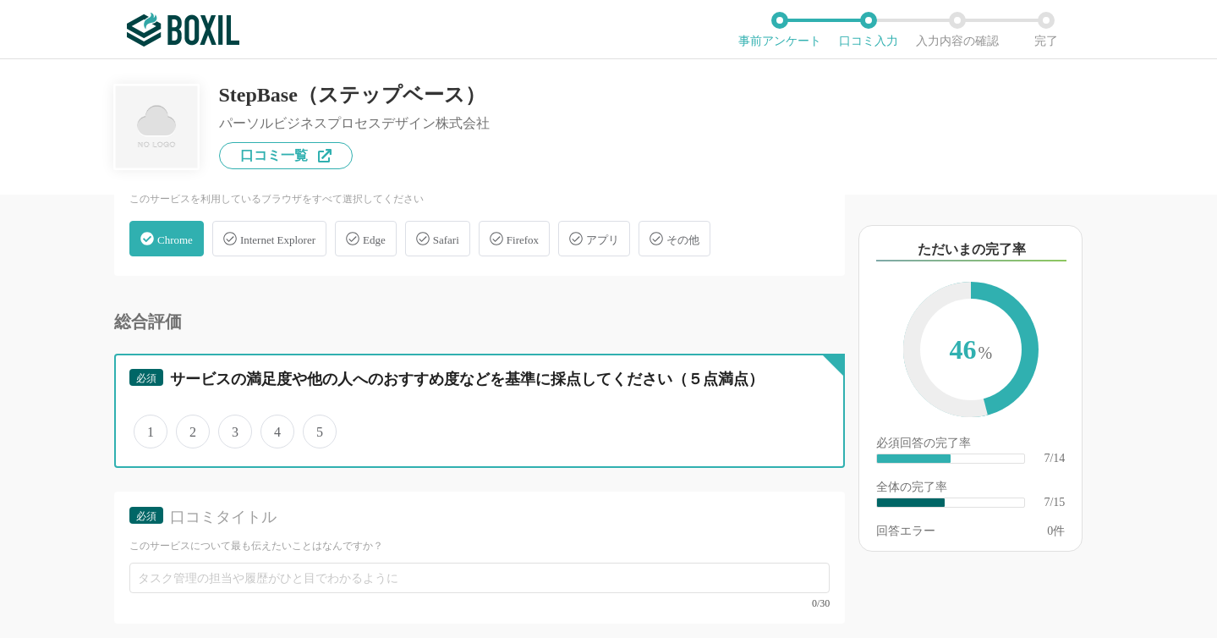
click at [318, 428] on input "5" at bounding box center [312, 422] width 11 height 11
radio input "true"
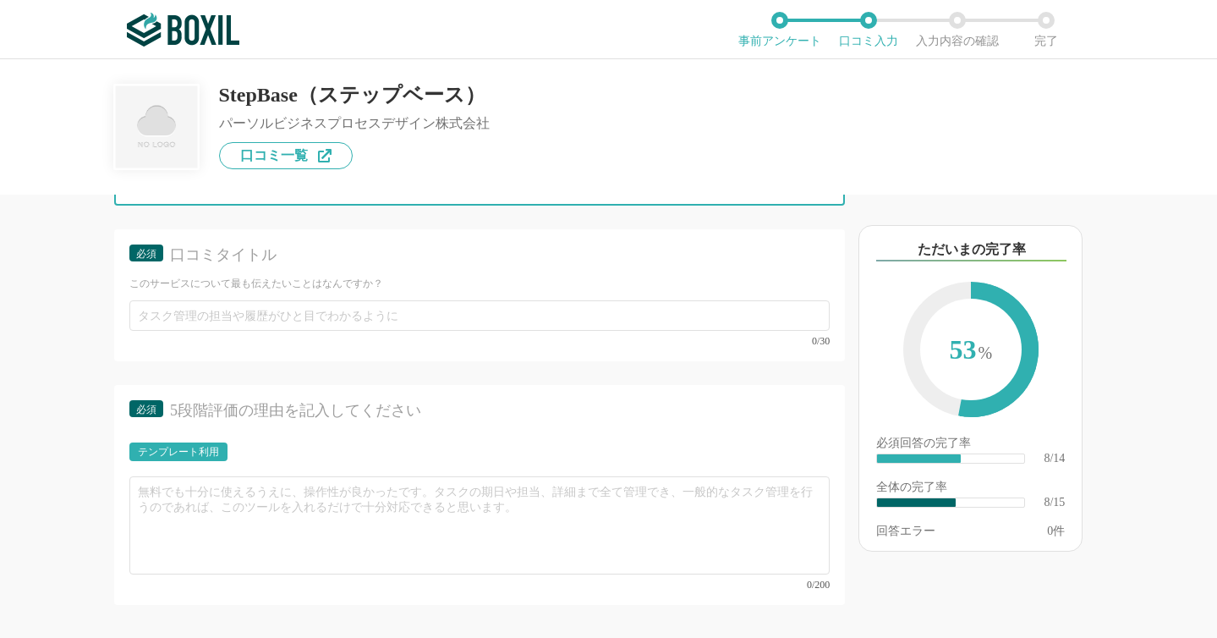
scroll to position [1485, 0]
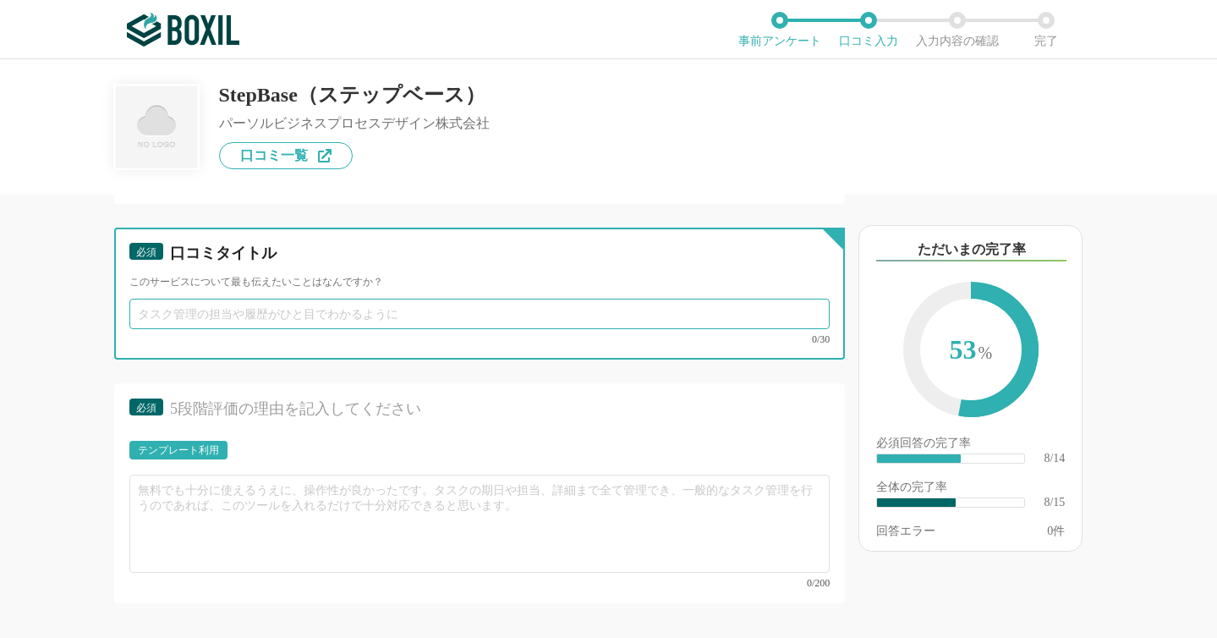
click at [337, 321] on input "text" at bounding box center [479, 314] width 700 height 30
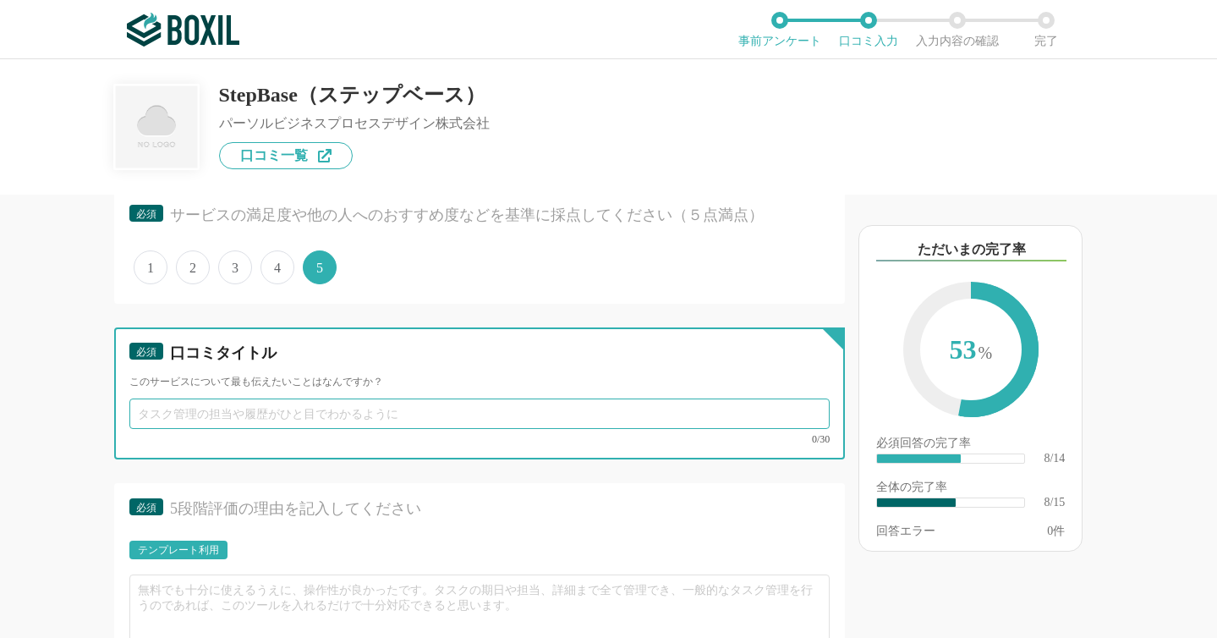
scroll to position [1386, 0]
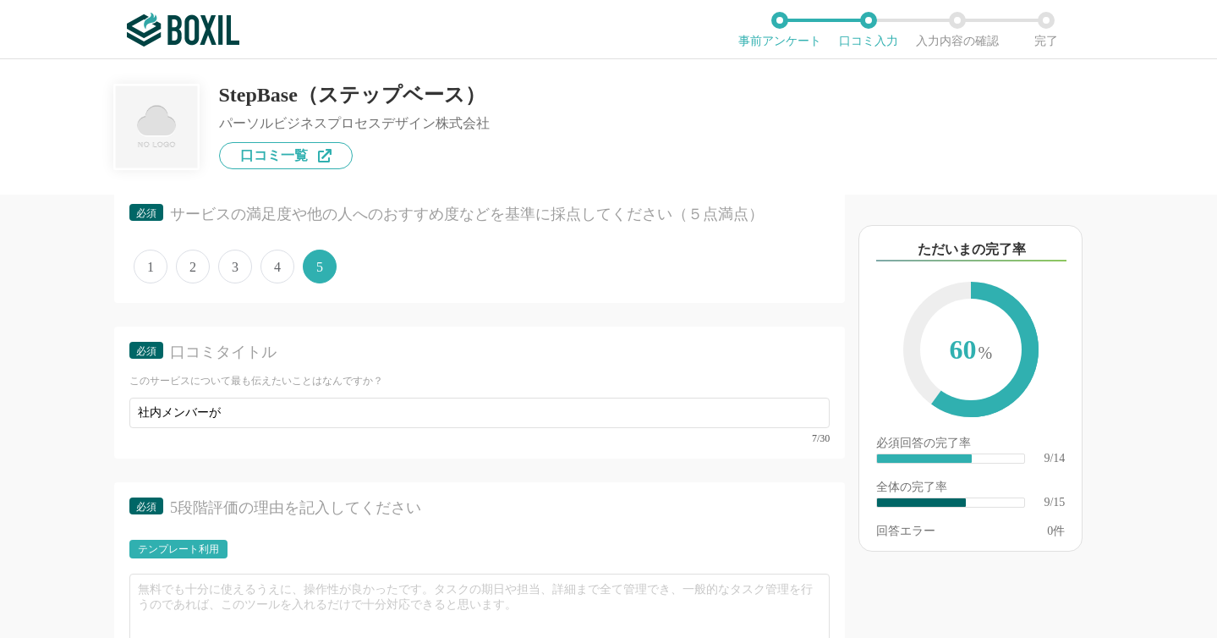
click at [215, 36] on img at bounding box center [183, 30] width 113 height 34
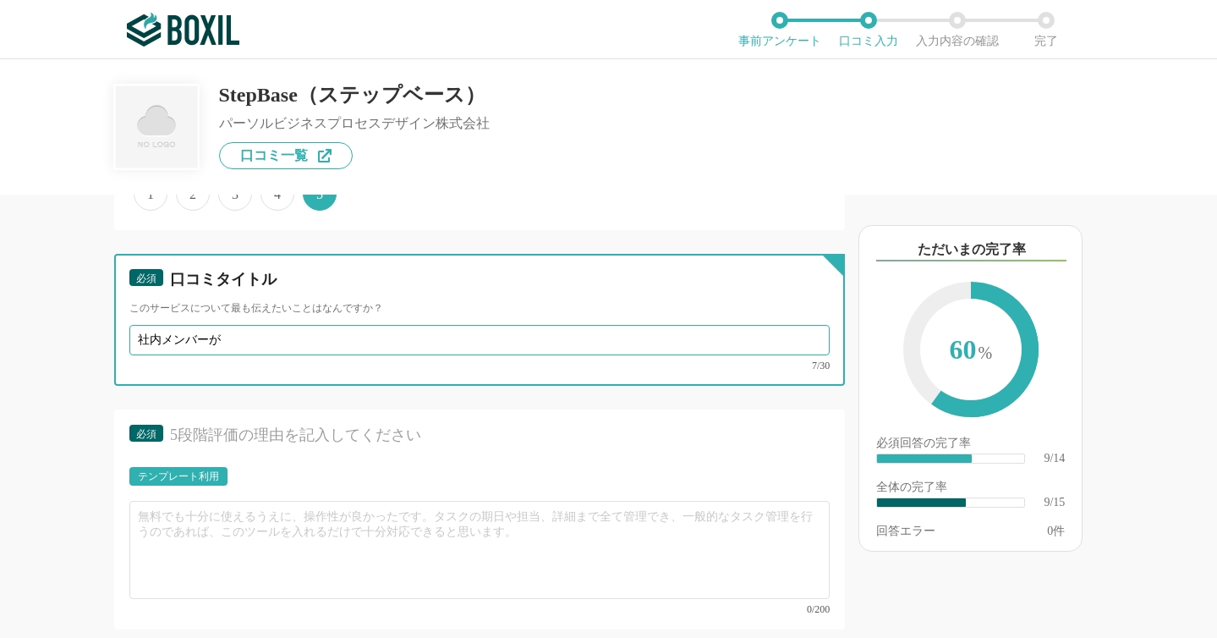
click at [282, 343] on input "社内メンバーが" at bounding box center [479, 340] width 700 height 30
click at [140, 341] on input "社内メンバーが増えた感覚です" at bounding box center [479, 340] width 700 height 30
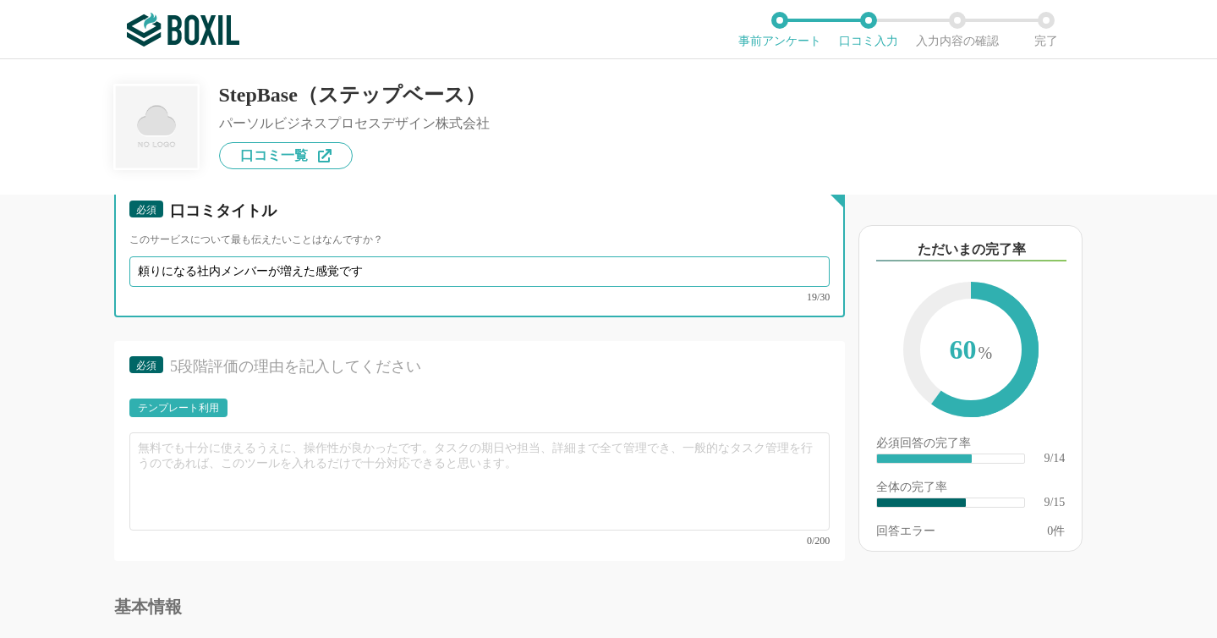
type input "頼りになる社内メンバーが増えた感覚です"
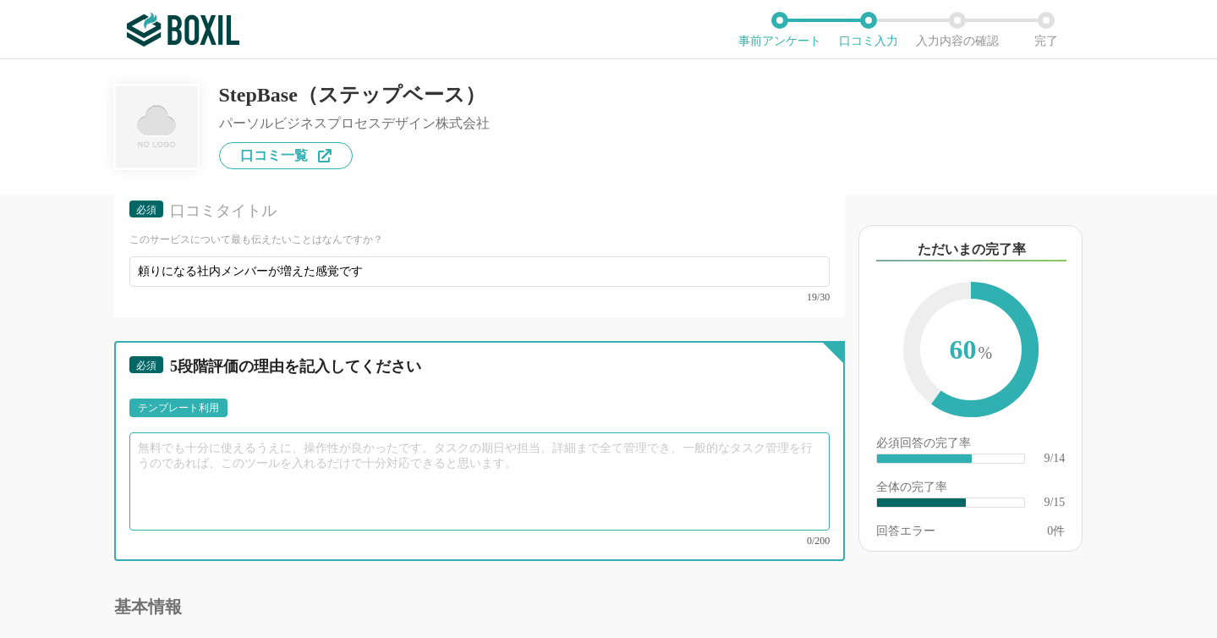
click at [253, 459] on textarea at bounding box center [479, 481] width 700 height 98
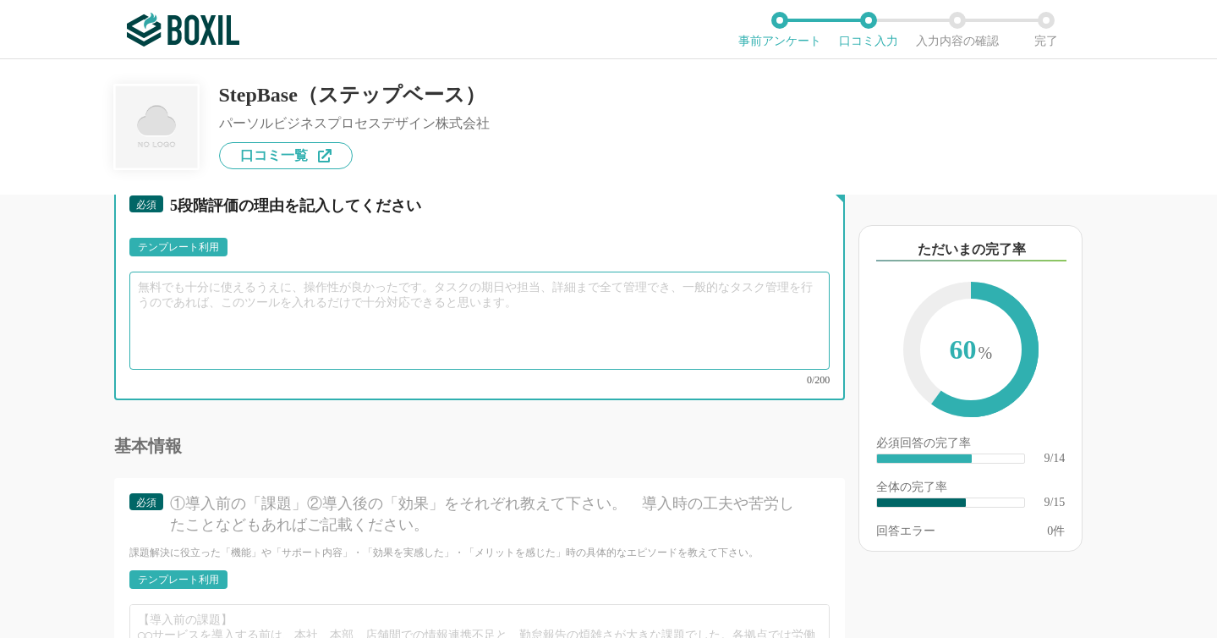
scroll to position [1672, 0]
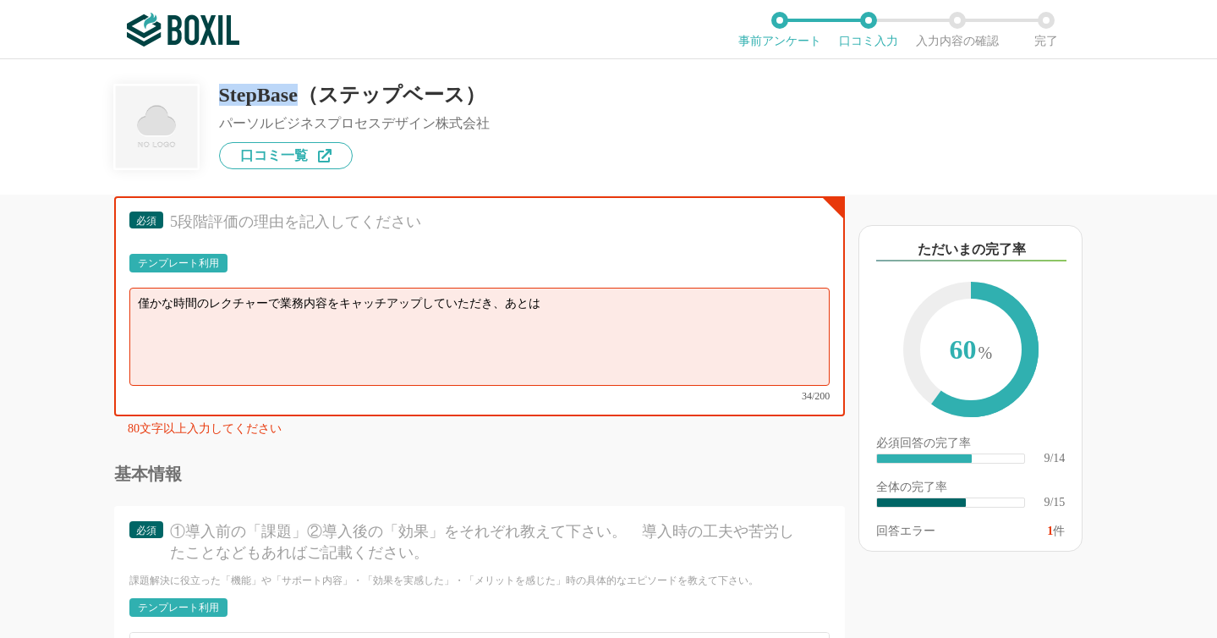
copy div "StepBase"
drag, startPoint x: 221, startPoint y: 97, endPoint x: 318, endPoint y: 98, distance: 97.3
click at [318, 98] on div "StepBase（ステップベース）" at bounding box center [354, 95] width 271 height 20
click at [585, 305] on textarea "僅かな時間のレクチャーで業務内容をキャッチアップしていただき、あとは" at bounding box center [479, 337] width 700 height 98
paste textarea "StepBase"
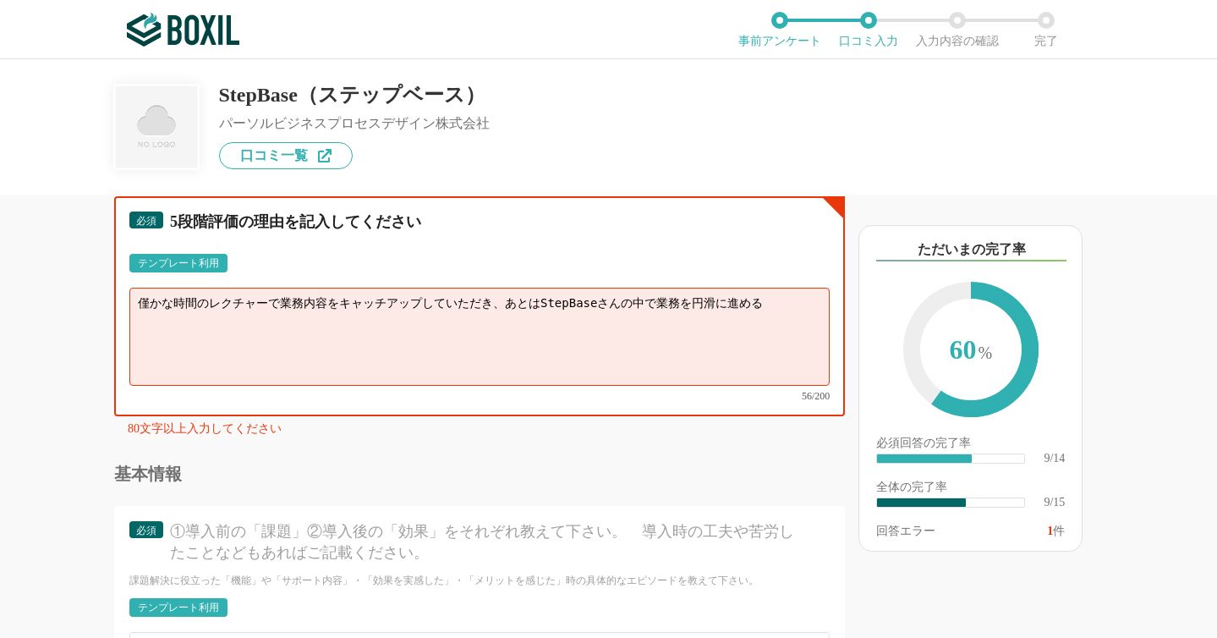
click at [679, 298] on textarea "僅かな時間のレクチャーで業務内容をキャッチアップしていただき、あとはStepBaseさんの中で業務を円滑に進める" at bounding box center [479, 337] width 700 height 98
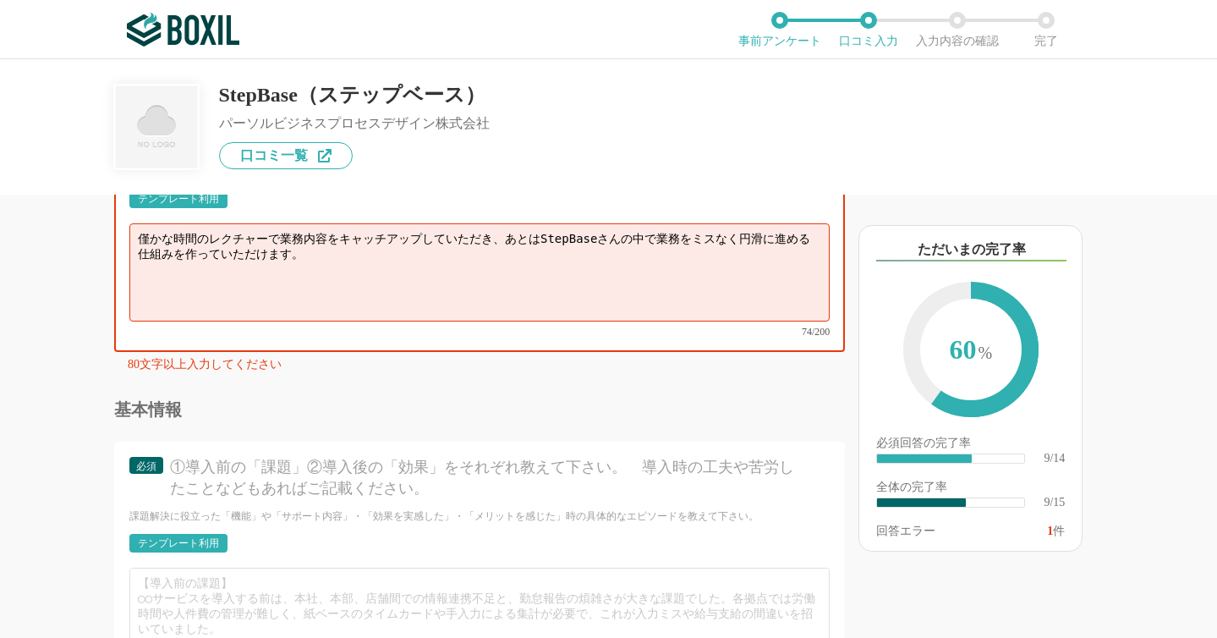
scroll to position [1738, 0]
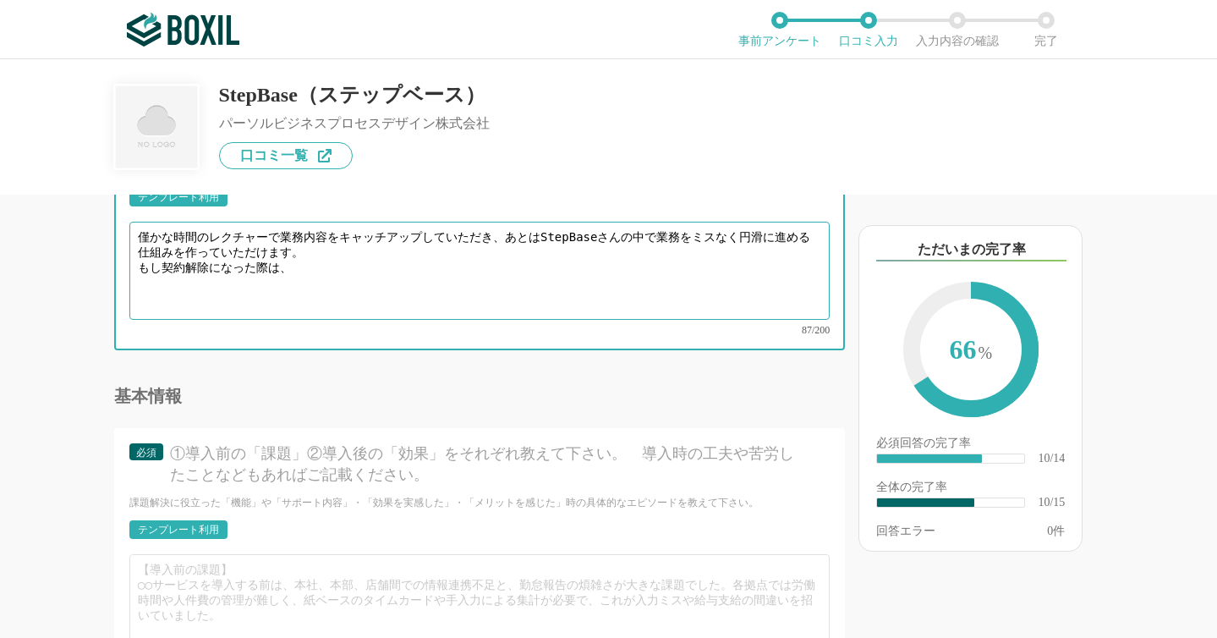
drag, startPoint x: 541, startPoint y: 235, endPoint x: 611, endPoint y: 235, distance: 70.2
click at [611, 235] on textarea "僅かな時間のレクチャーで業務内容をキャッチアップしていただき、あとはStepBaseさんの中で業務をミスなく円滑に進める仕組みを作っていただけます。 もし契約…" at bounding box center [479, 271] width 700 height 98
click at [535, 261] on textarea "僅かな時間のレクチャーで業務内容をキャッチアップしていただき、あとはStepBaseさんの中で業務をミスなく円滑に進める仕組みを作っていただけます。 もし契約…" at bounding box center [479, 271] width 700 height 98
paste textarea "StepBaseさん"
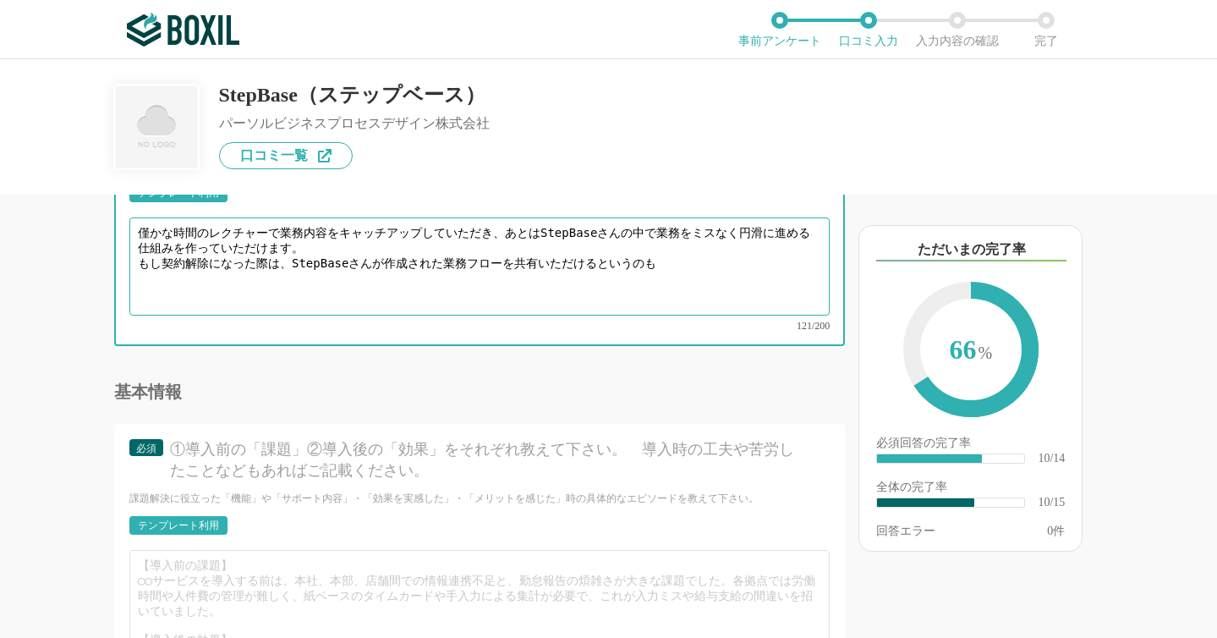
scroll to position [1750, 0]
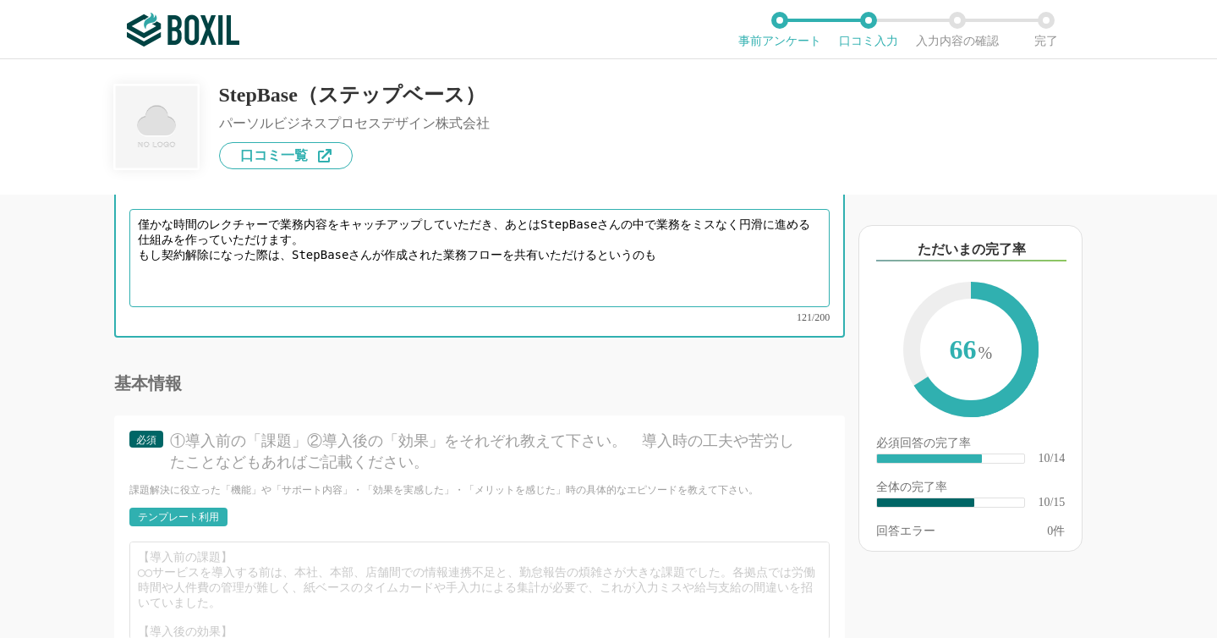
click at [510, 263] on textarea "僅かな時間のレクチャーで業務内容をキャッチアップしていただき、あとはStepBaseさんの中で業務をミスなく円滑に進める仕組みを作っていただけます。 もし契約…" at bounding box center [479, 258] width 700 height 98
click at [307, 231] on textarea "僅かな時間のレクチャーで業務内容をキャッチアップしていただき、あとはStepBaseさんの中で業務をミスなく円滑に進める仕組みを作っていただけます。 もし契約…" at bounding box center [479, 258] width 700 height 98
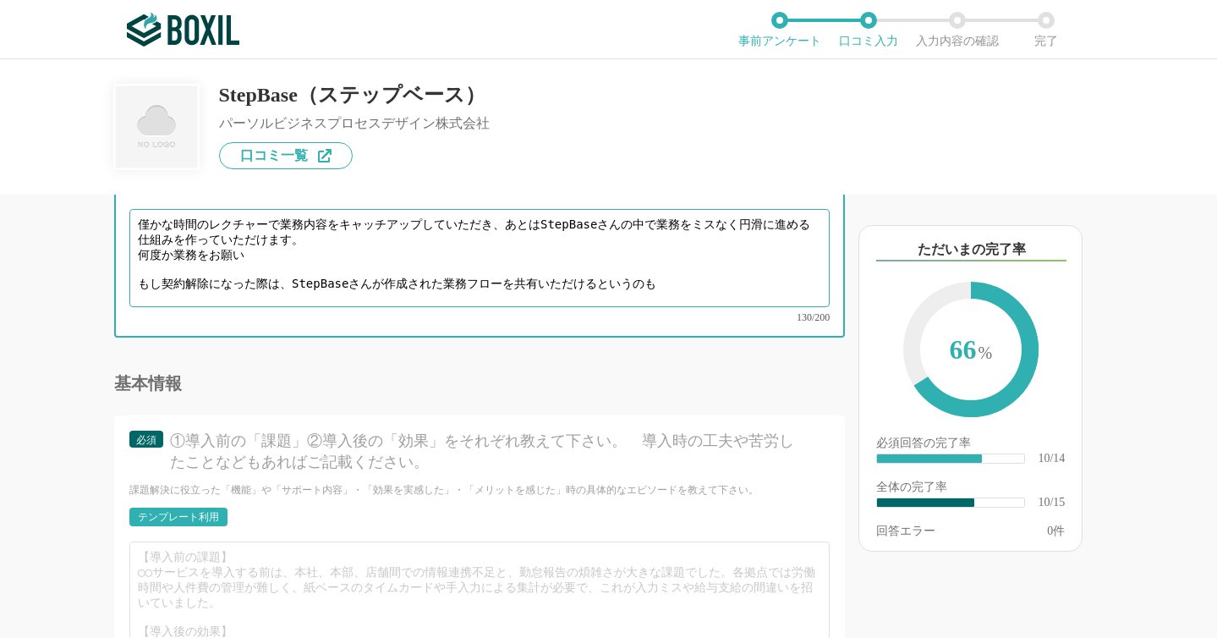
click at [376, 271] on textarea "僅かな時間のレクチャーで業務内容をキャッチアップしていただき、あとはStepBaseさんの中で業務をミスなく円滑に進める仕組みを作っていただけます。 何度か業…" at bounding box center [479, 258] width 700 height 98
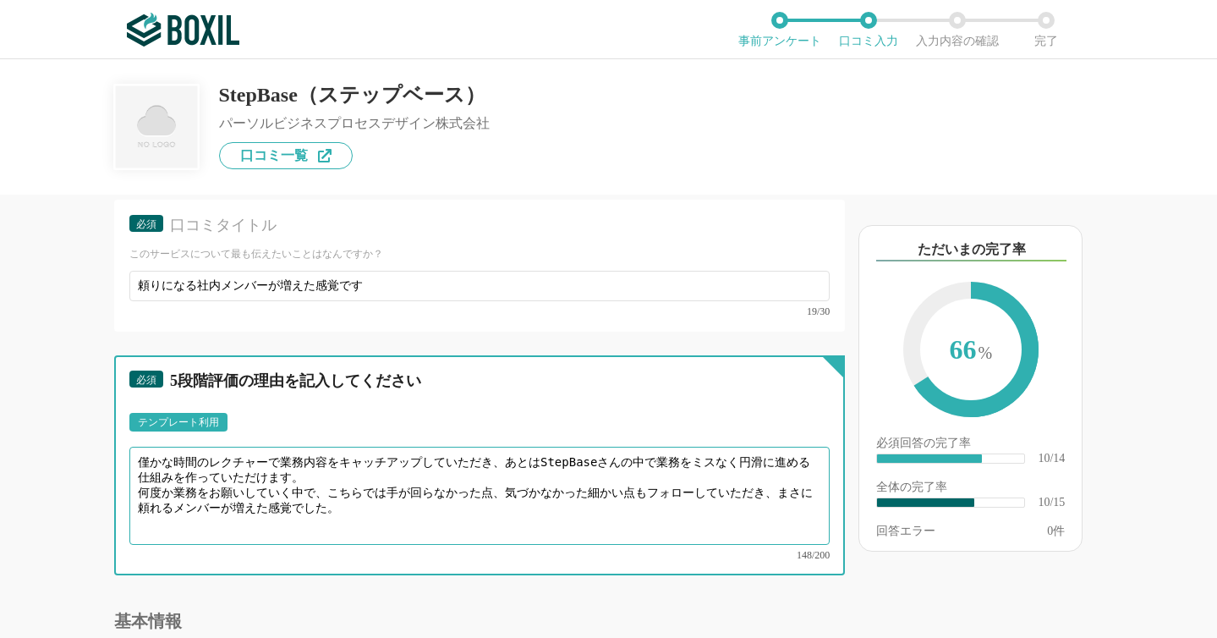
scroll to position [1536, 0]
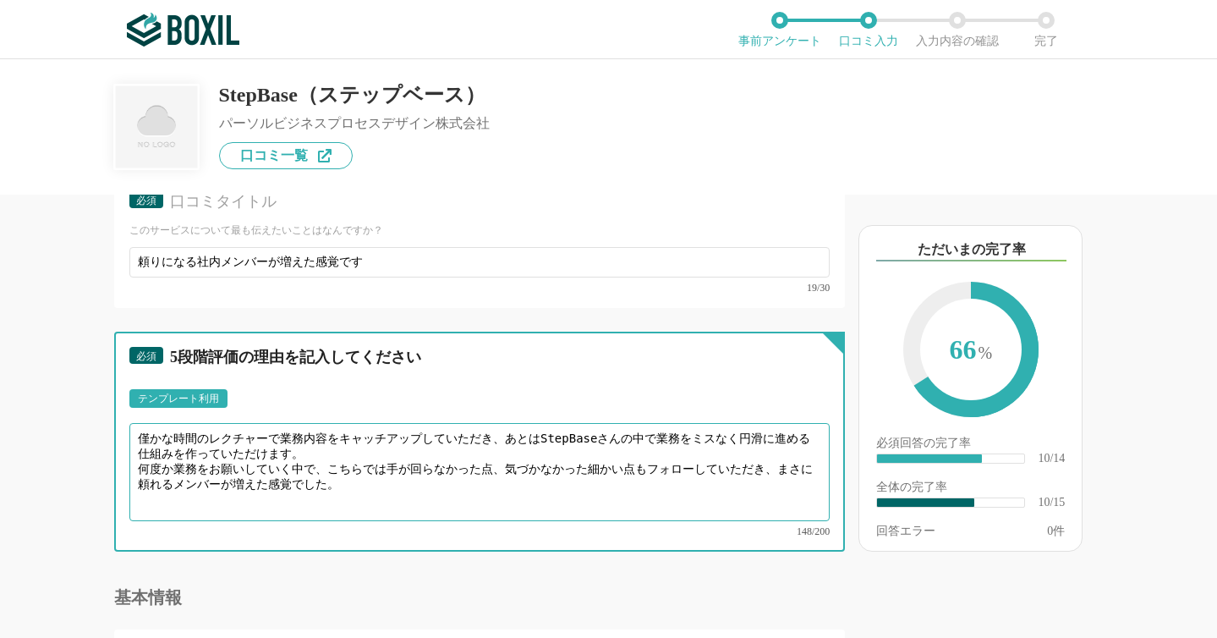
type textarea "僅かな時間のレクチャーで業務内容をキャッチアップしていただき、あとはStepBaseさんの中で業務をミスなく円滑に進める仕組みを作っていただけます。 何度か業…"
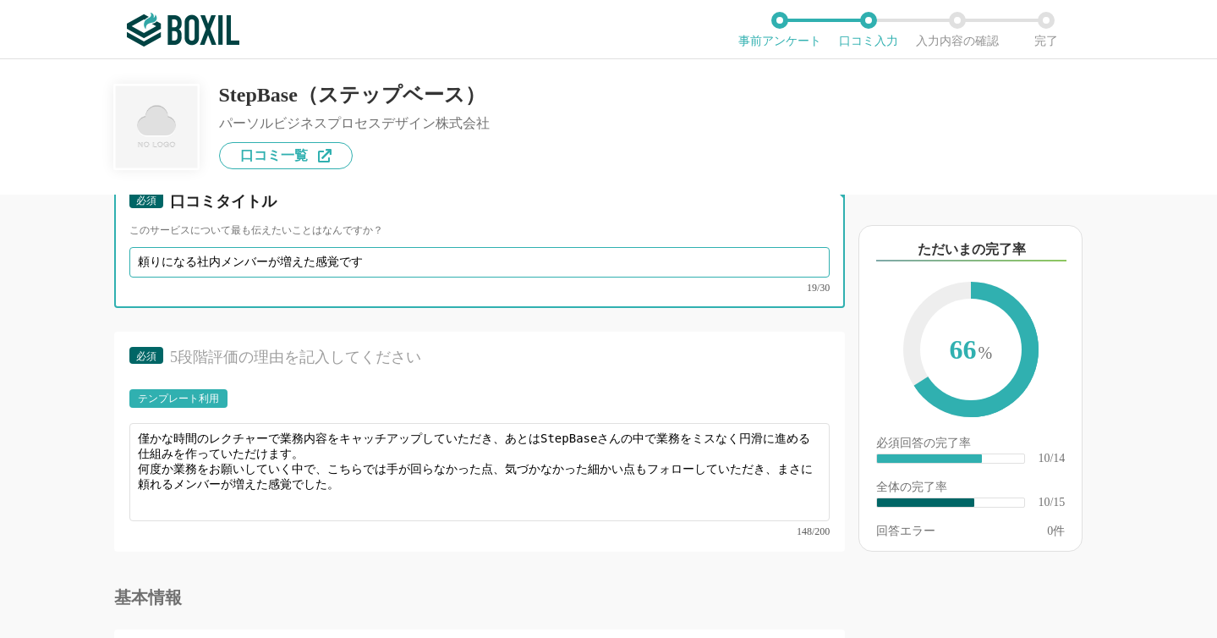
click at [219, 264] on input "頼りになる社内メンバーが増えた感覚です" at bounding box center [479, 262] width 700 height 30
type input "頼りになるメンバーが増えた感覚です"
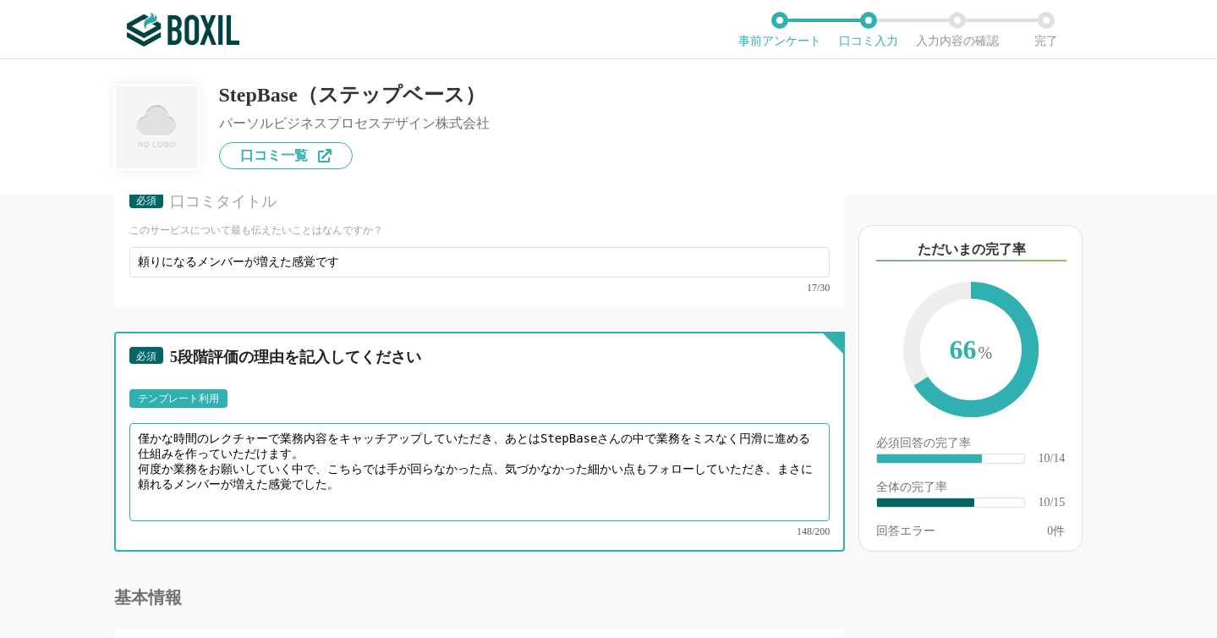
click at [336, 452] on textarea "僅かな時間のレクチャーで業務内容をキャッチアップしていただき、あとはStepBaseさんの中で業務をミスなく円滑に進める仕組みを作っていただけます。 何度か業…" at bounding box center [479, 472] width 700 height 98
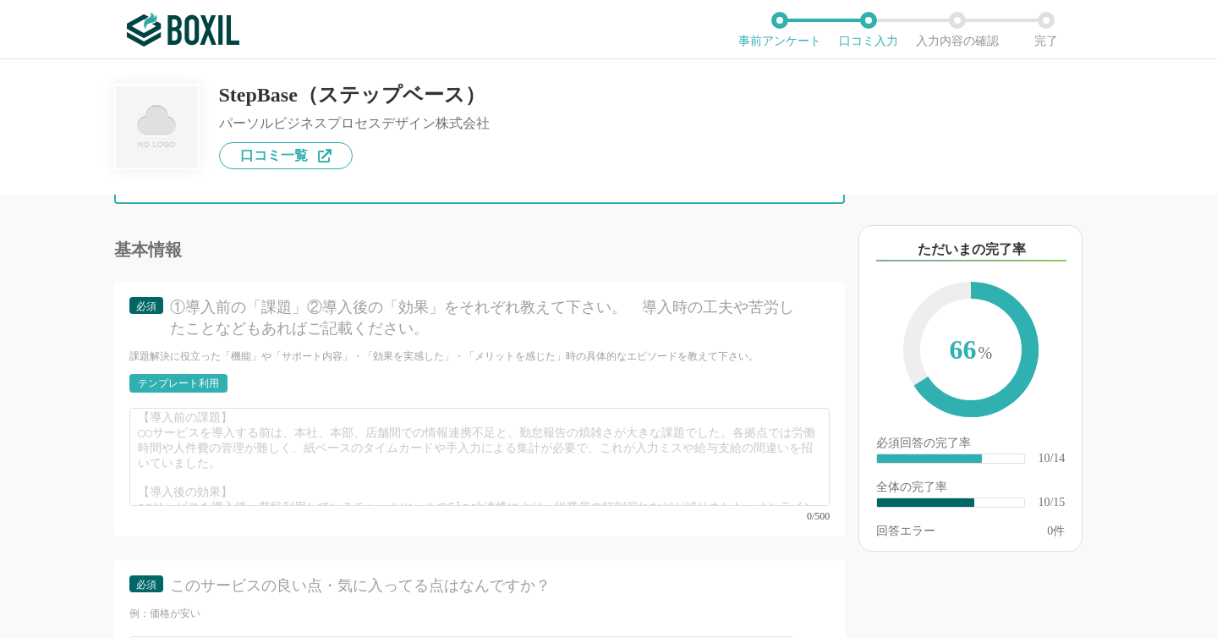
scroll to position [0, 0]
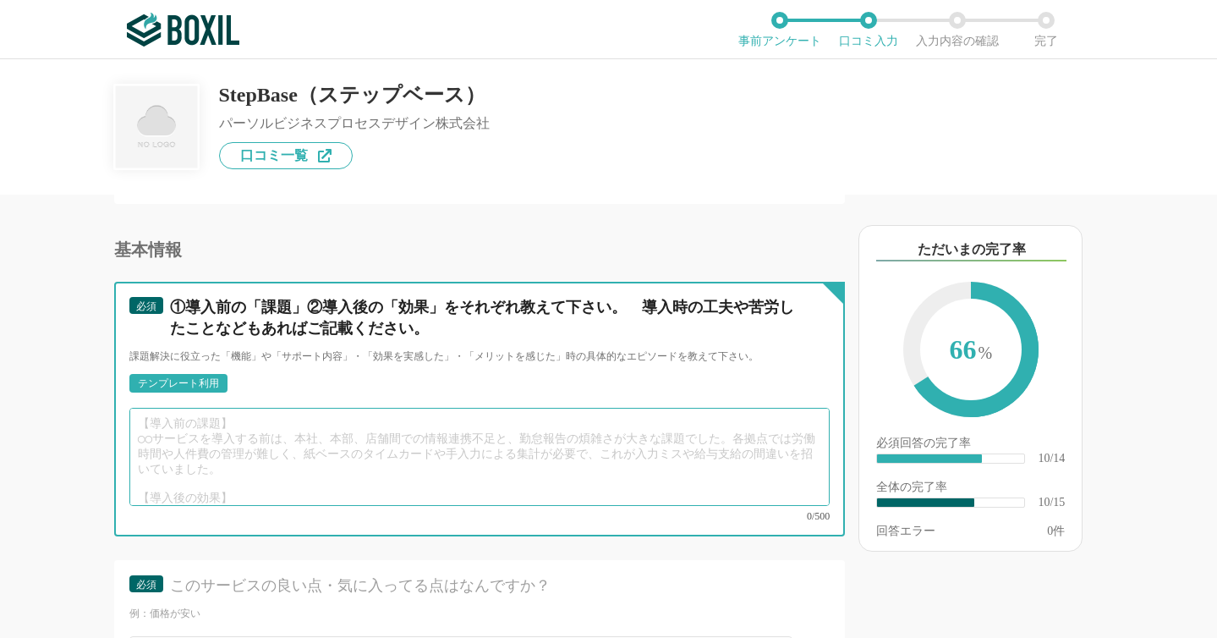
click at [242, 426] on textarea at bounding box center [479, 457] width 700 height 98
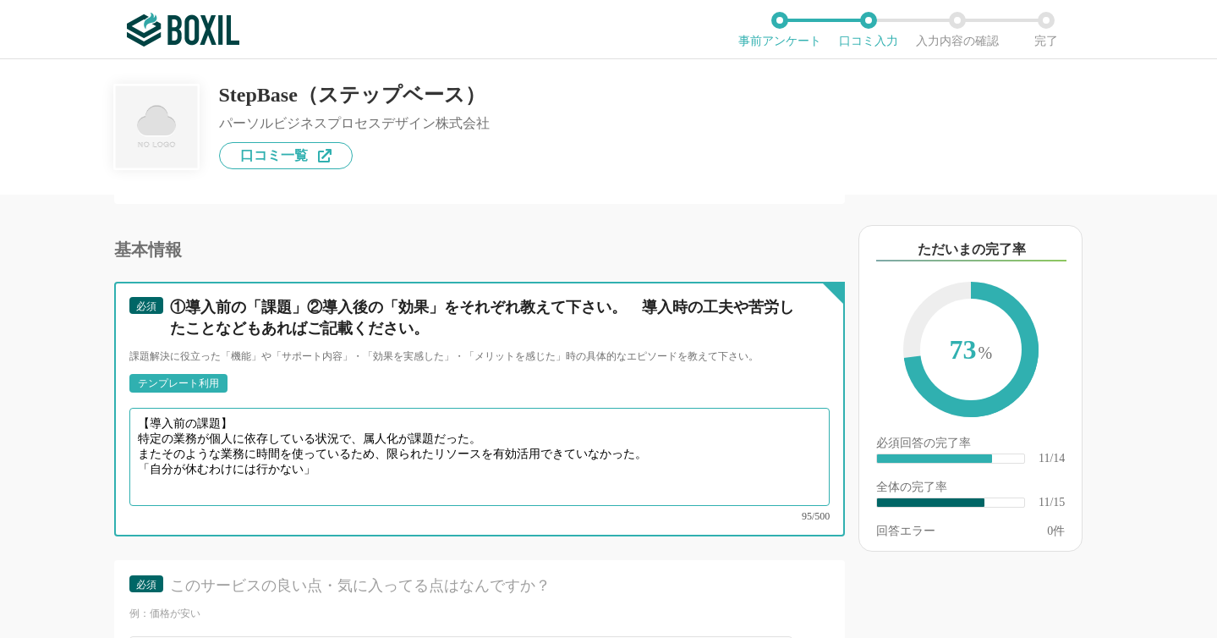
drag, startPoint x: 278, startPoint y: 453, endPoint x: 133, endPoint y: 454, distance: 145.5
click at [133, 454] on textarea "【導入前の課題】 特定の業務が個人に依存している状況で、属人化が課題だった。 またそのような業務に時間を使っているため、限られたリソースを有効活用できていなか…" at bounding box center [479, 457] width 700 height 98
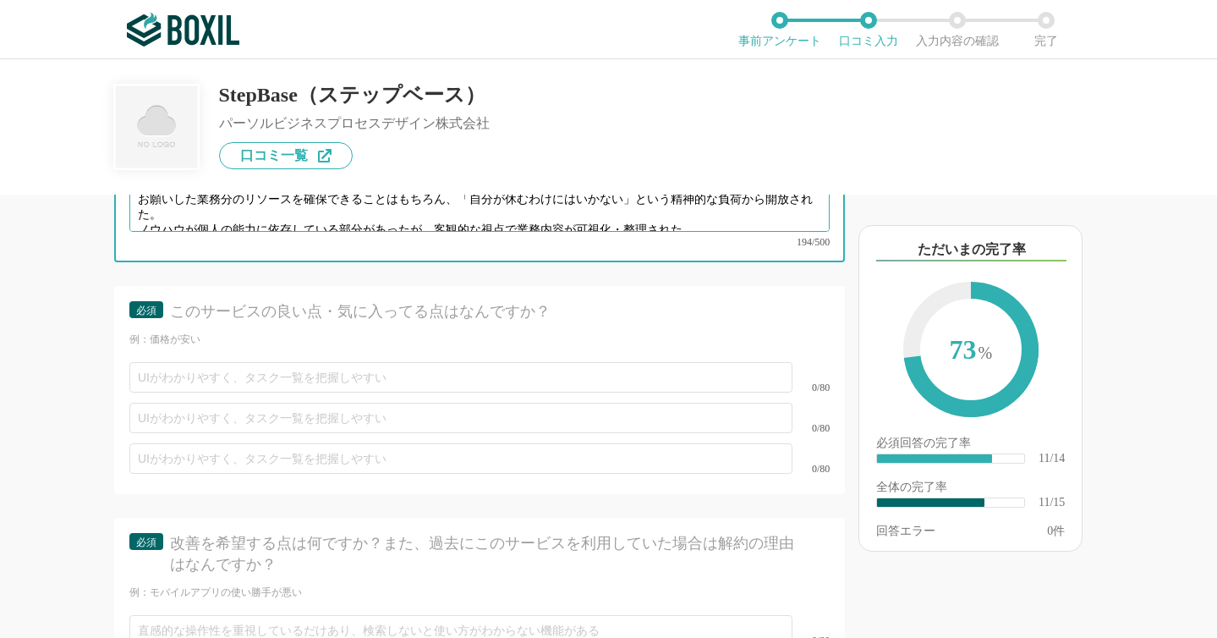
scroll to position [2164, 0]
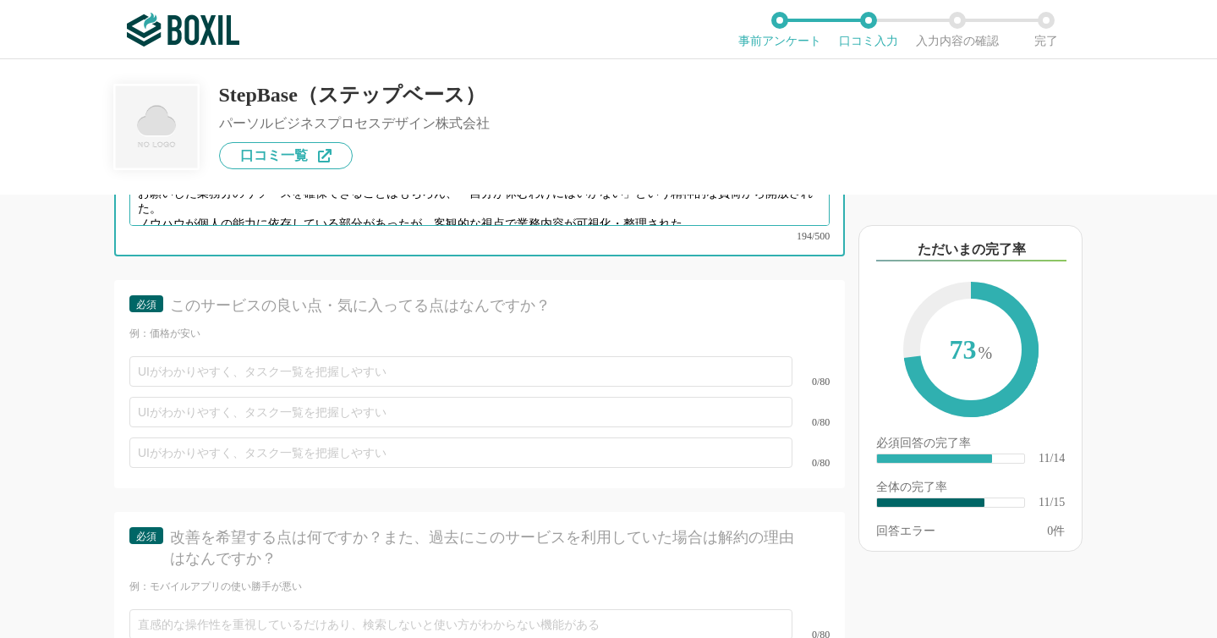
type textarea "【導入前の課題】 特定の業務が個人に依存している状況で、属人化が課題だった。 またそのような業務に時間を使っているため、限られたリソースを有効活用できていなか…"
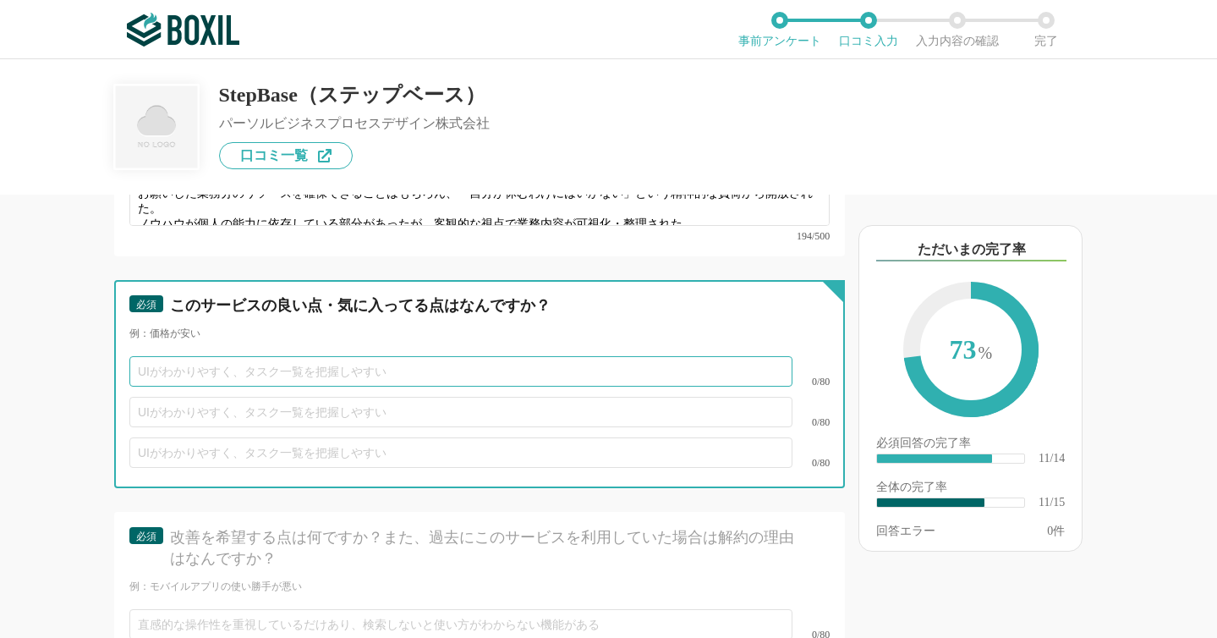
click at [184, 358] on input "text" at bounding box center [460, 371] width 663 height 30
type input "導入がスムーズ"
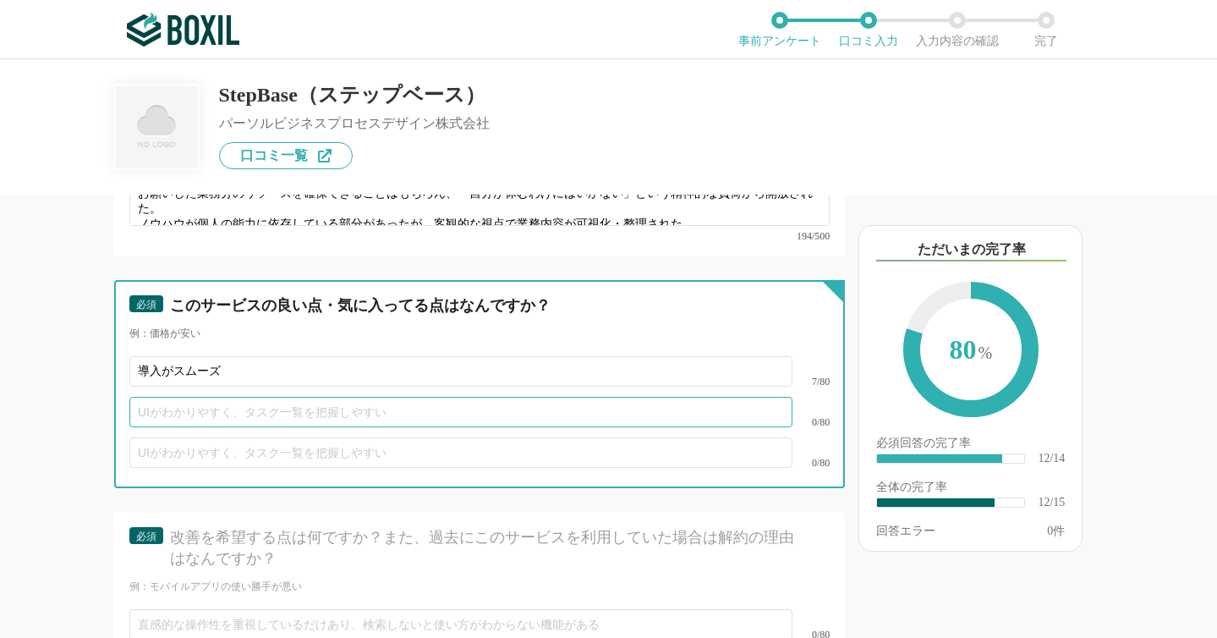
click at [182, 397] on input "text" at bounding box center [460, 412] width 663 height 30
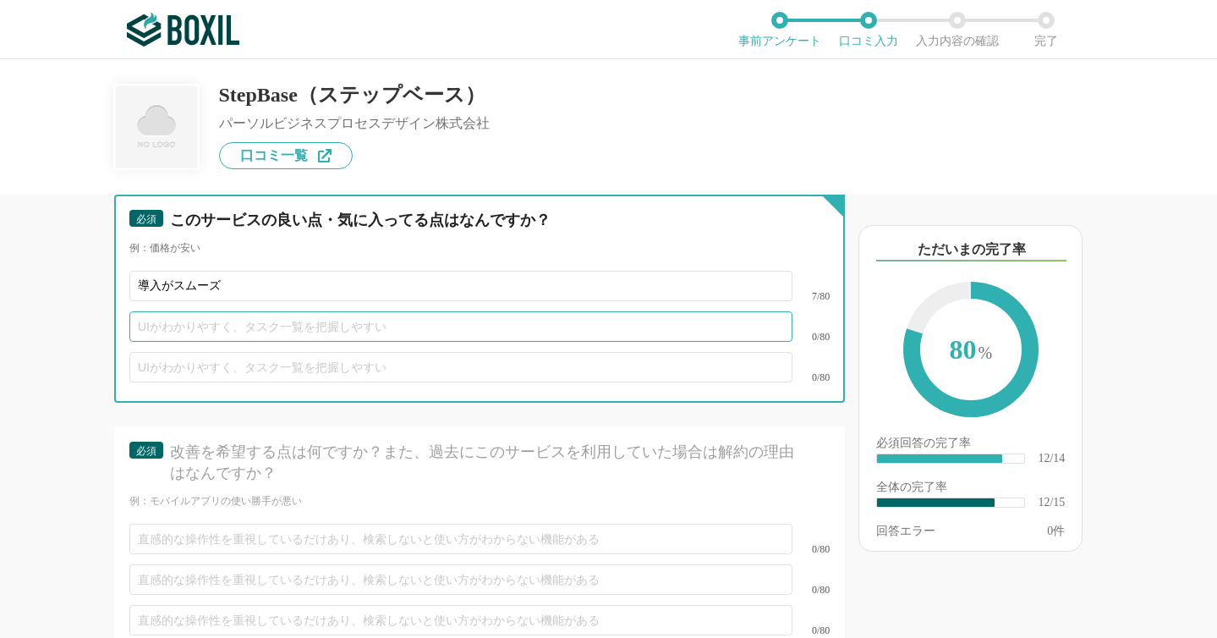
scroll to position [2238, 0]
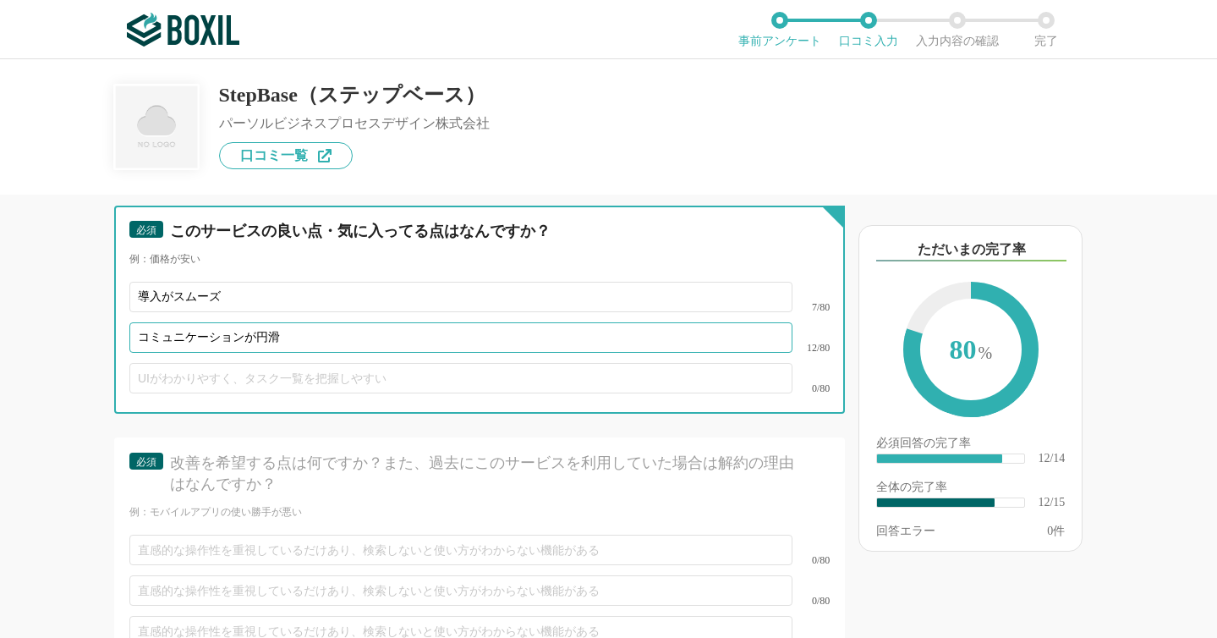
type input "コミュニケーションが円滑"
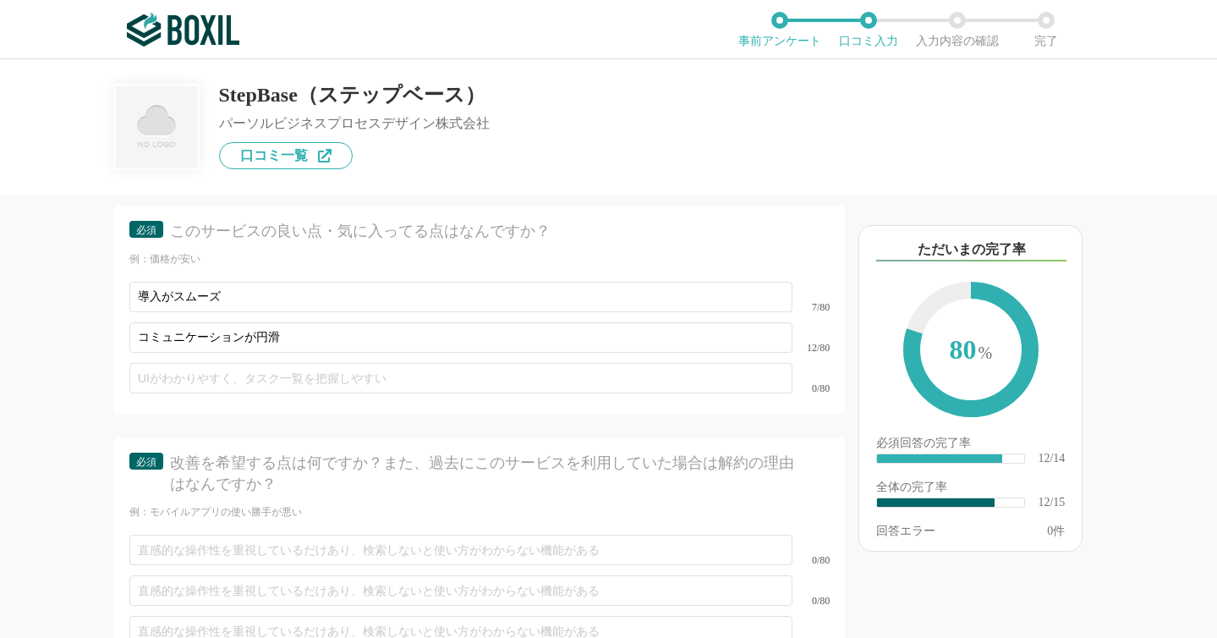
click at [63, 321] on div "他のサービス・ツールと連携していますか？ ※複数選択可 例：Slack、Salesforce 選択したサービス 未選択 必須 使いやすさ（５点満点） 直感的に…" at bounding box center [422, 416] width 845 height 443
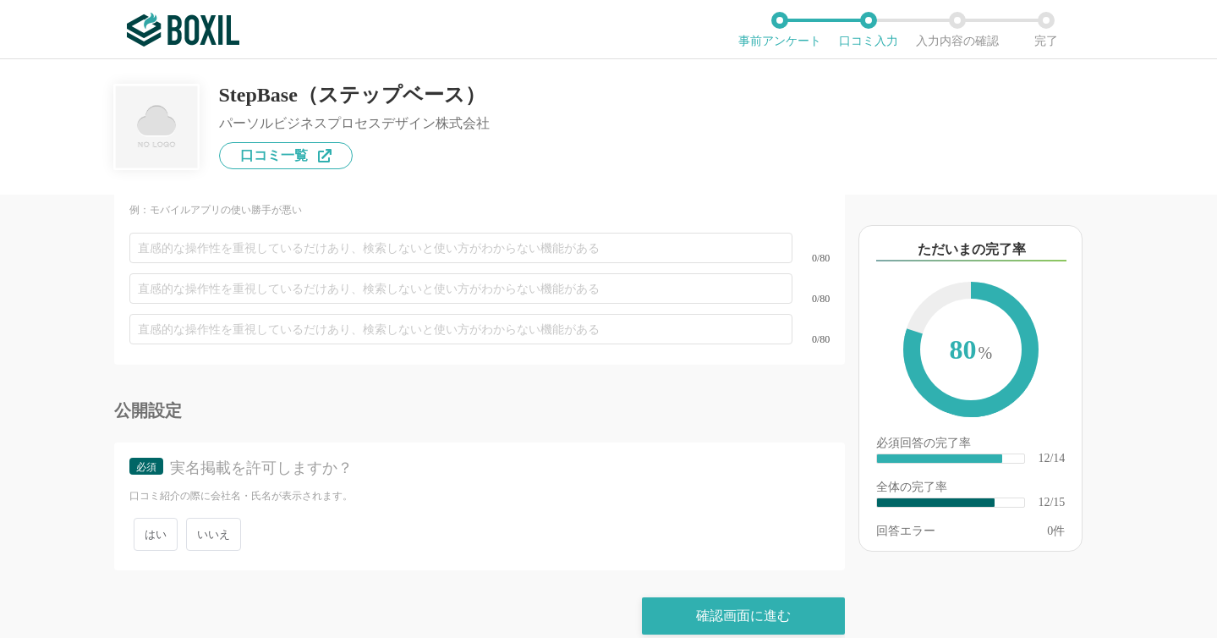
scroll to position [2547, 0]
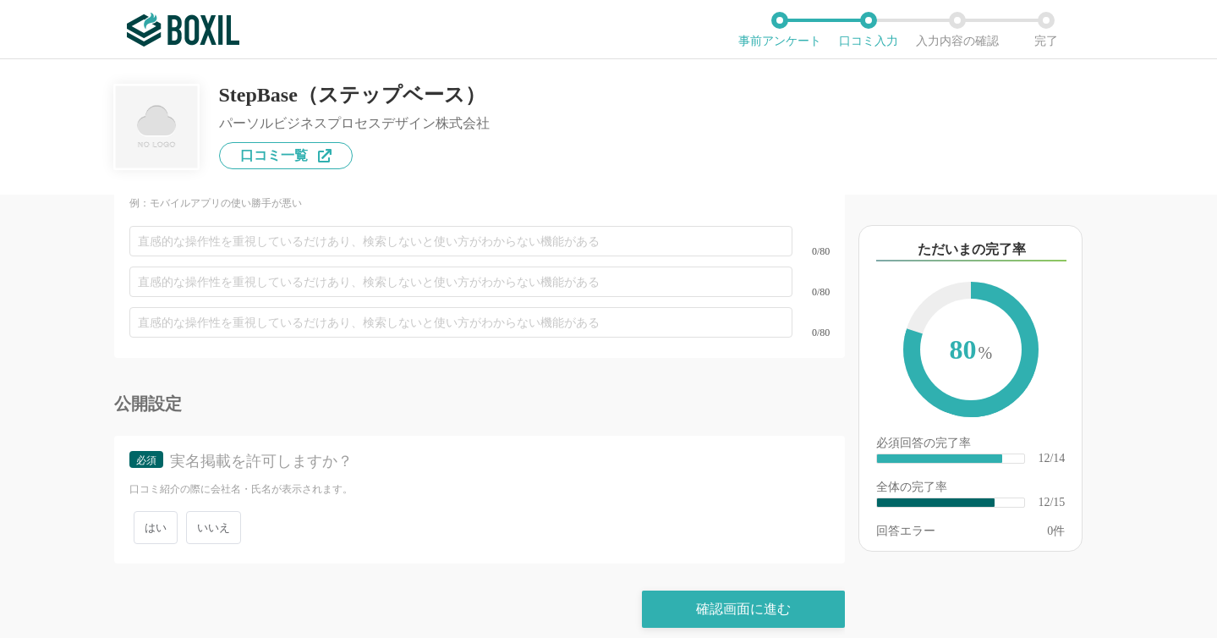
click at [211, 513] on span "いいえ" at bounding box center [213, 527] width 55 height 33
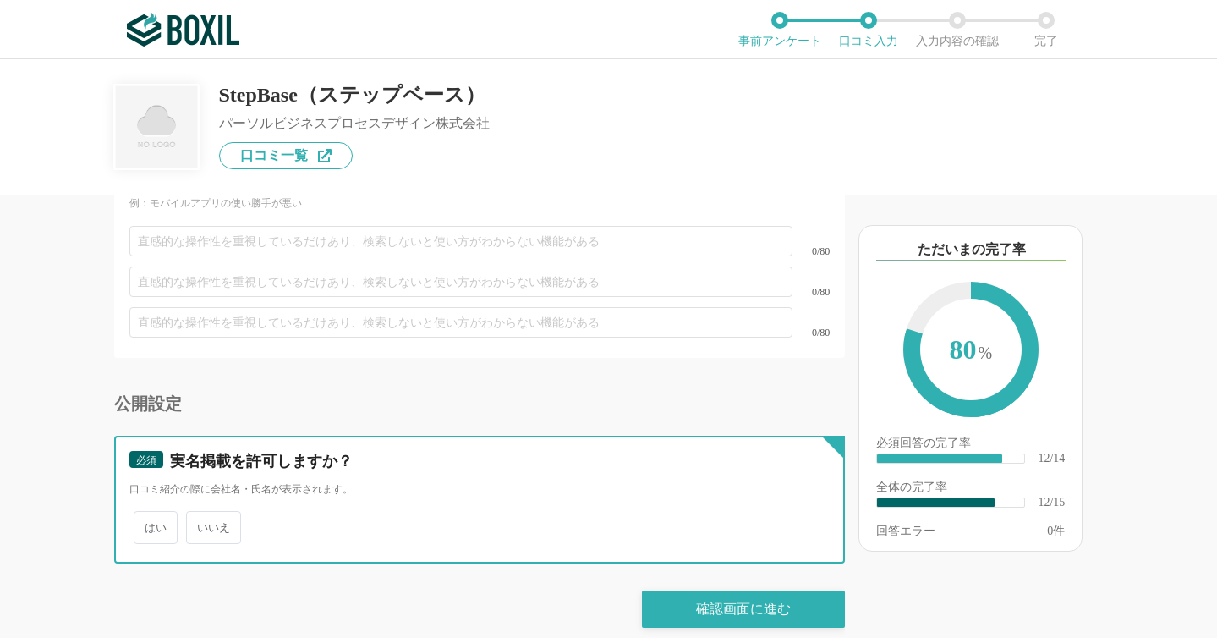
click at [201, 513] on input "いいえ" at bounding box center [195, 518] width 11 height 11
radio input "true"
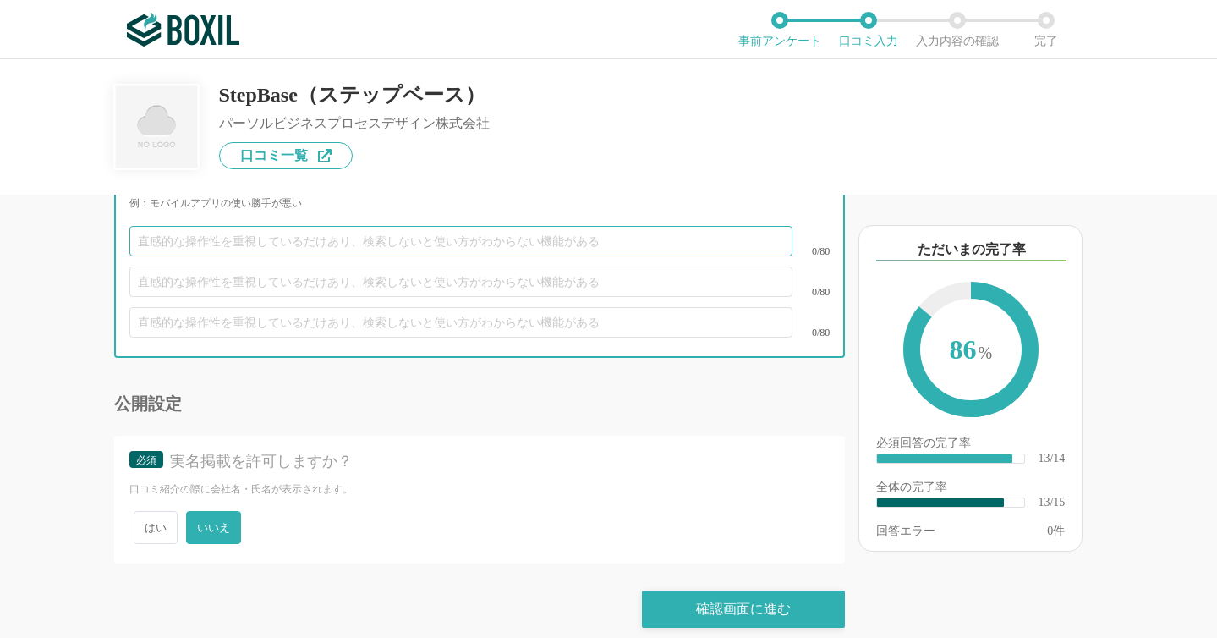
click at [184, 226] on input "text" at bounding box center [460, 241] width 663 height 30
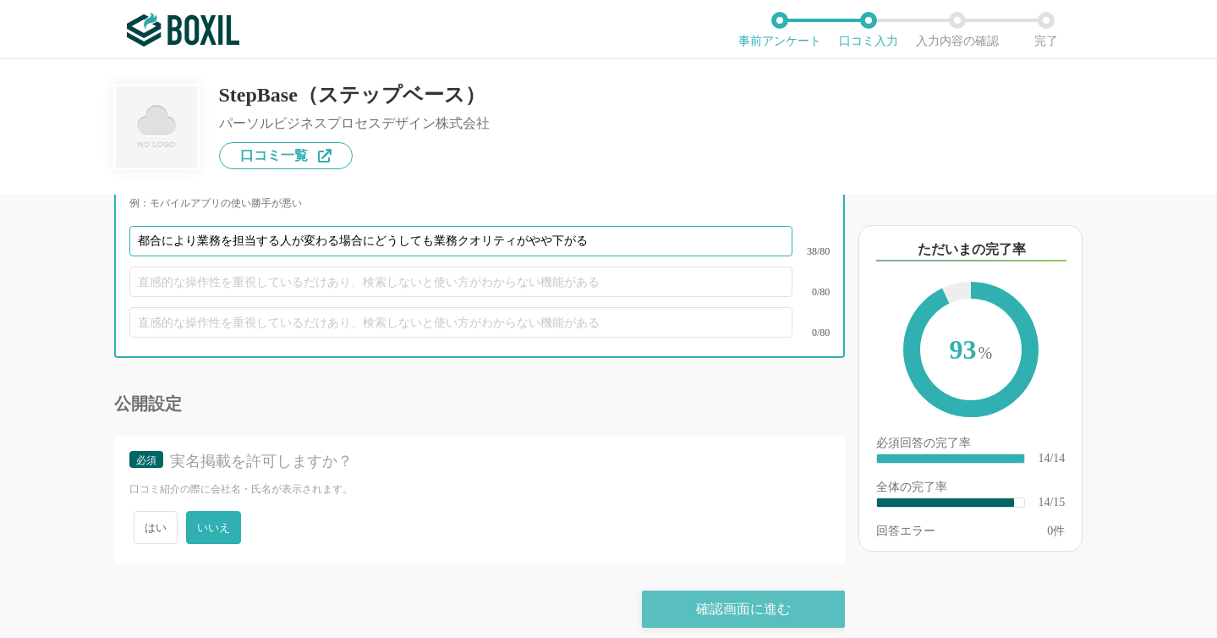
type input "都合により業務を担当する人が変わる場合にどうしても業務クオリティがやや下がる"
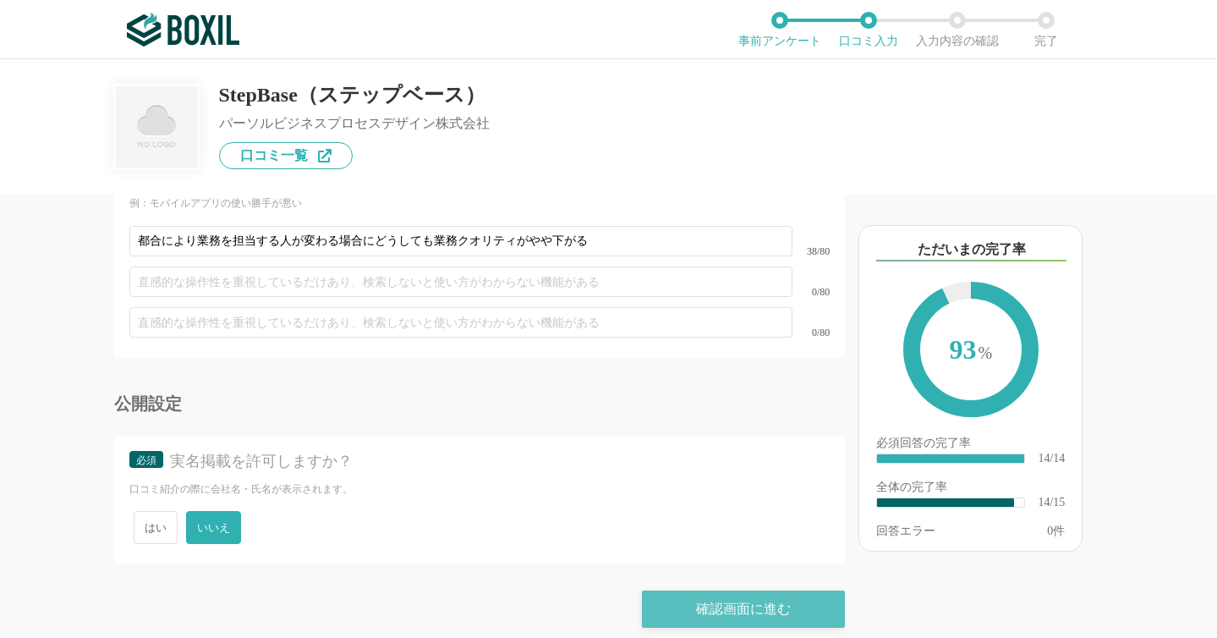
drag, startPoint x: 695, startPoint y: 585, endPoint x: 553, endPoint y: 559, distance: 144.4
click at [674, 590] on div "確認画面に進む" at bounding box center [743, 608] width 203 height 37
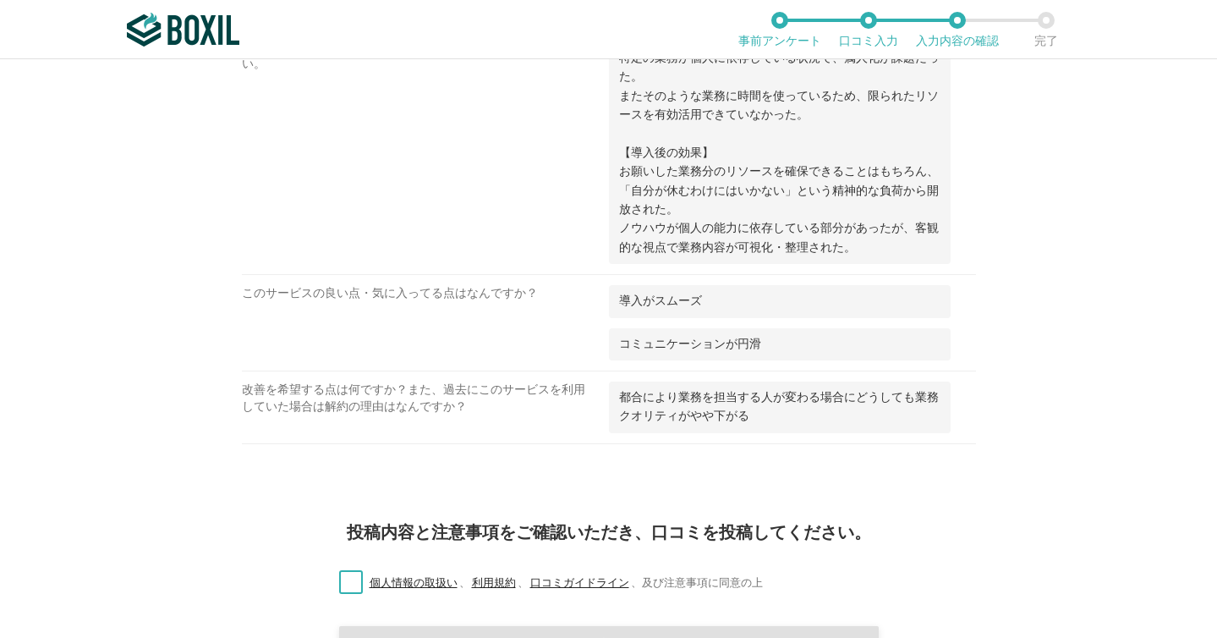
scroll to position [1423, 0]
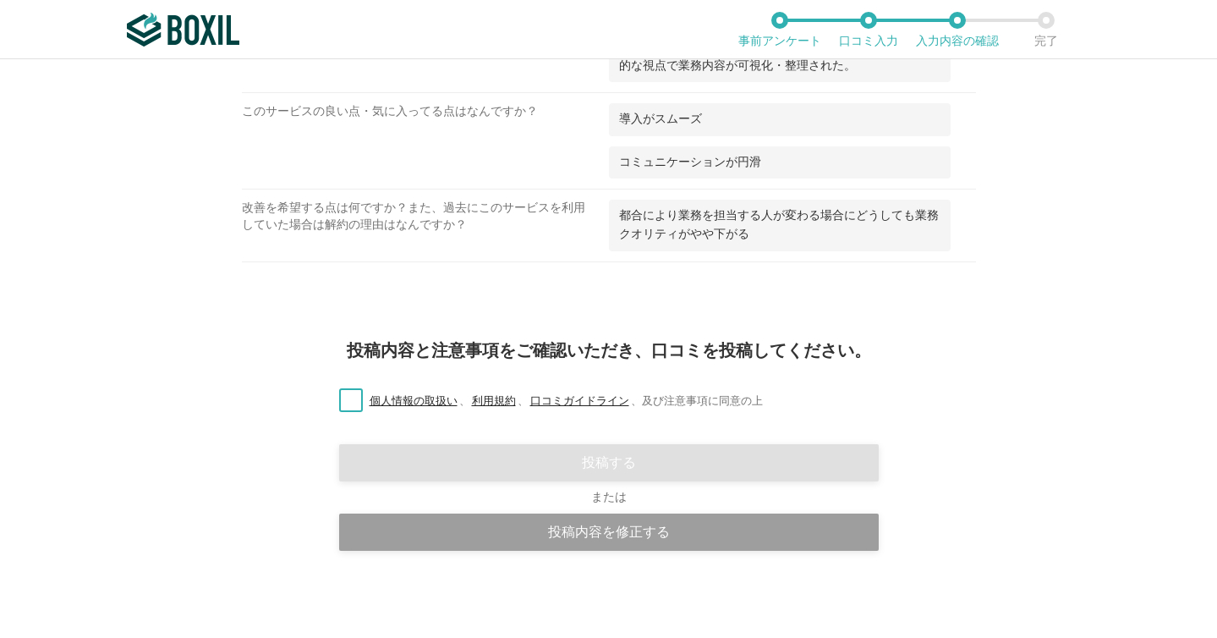
click at [354, 400] on label "個人情報の取扱い 、 利用規約 、 口コミガイドライン 、 及び注意事項に同意の上" at bounding box center [544, 402] width 437 height 18
click at [0, 0] on input "個人情報の取扱い 、 利用規約 、 口コミガイドライン 、 及び注意事項に同意の上" at bounding box center [0, 0] width 0 height 0
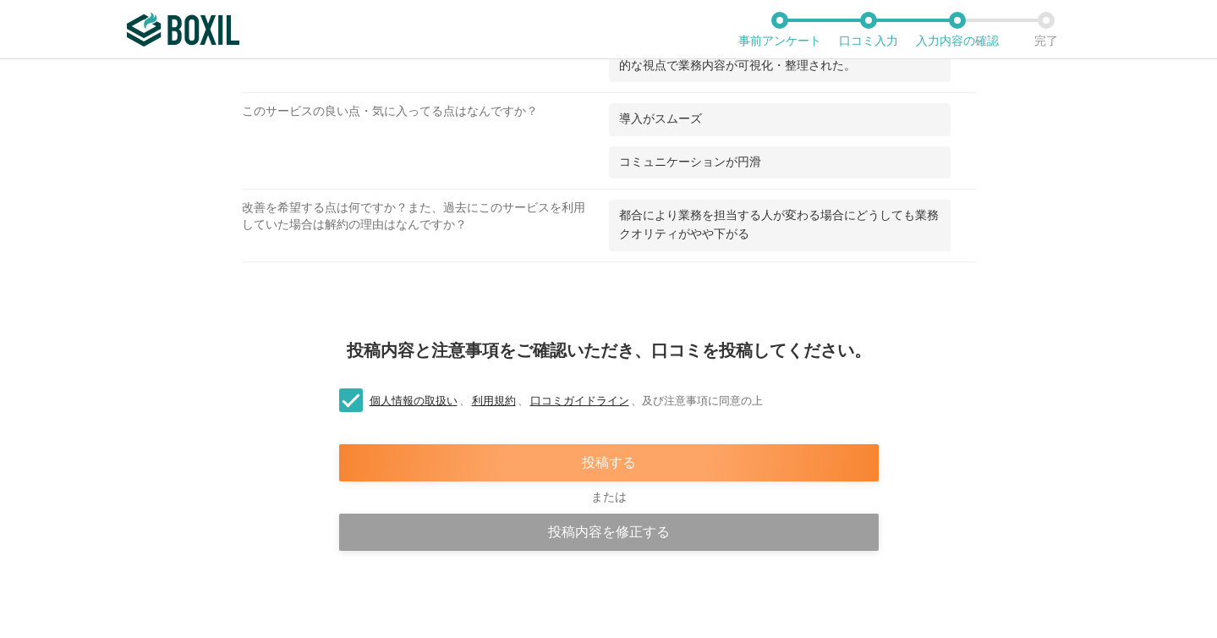
click at [426, 454] on div "投稿する" at bounding box center [609, 462] width 540 height 37
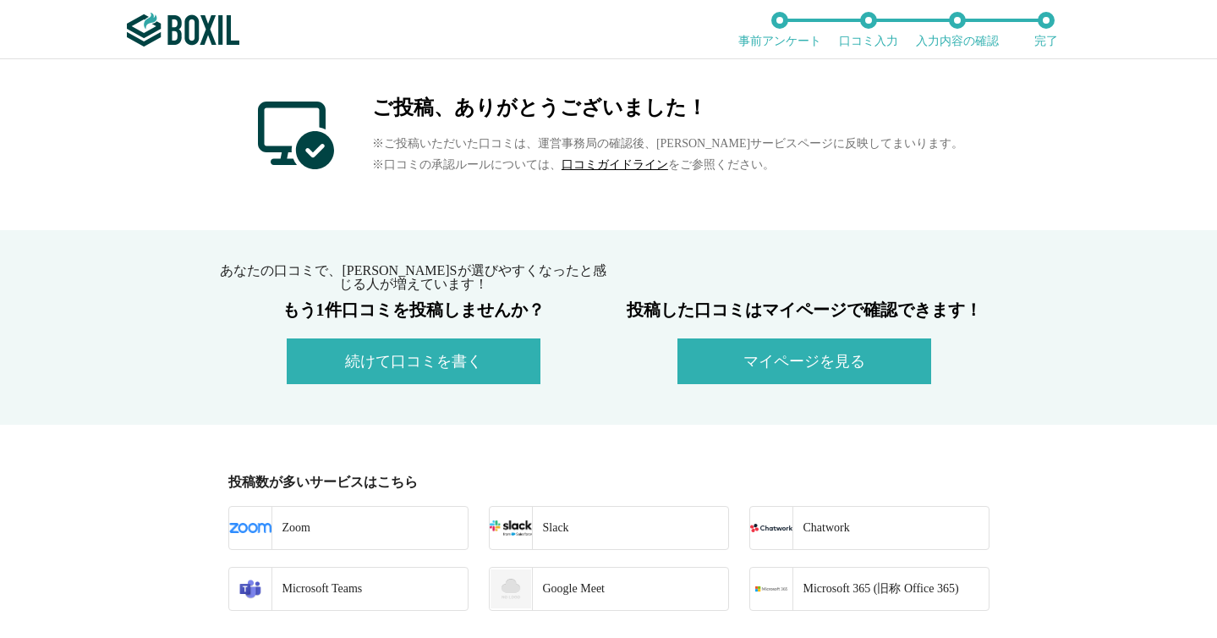
click at [767, 371] on button "マイページを見る" at bounding box center [805, 361] width 254 height 46
